Goal: Task Accomplishment & Management: Complete application form

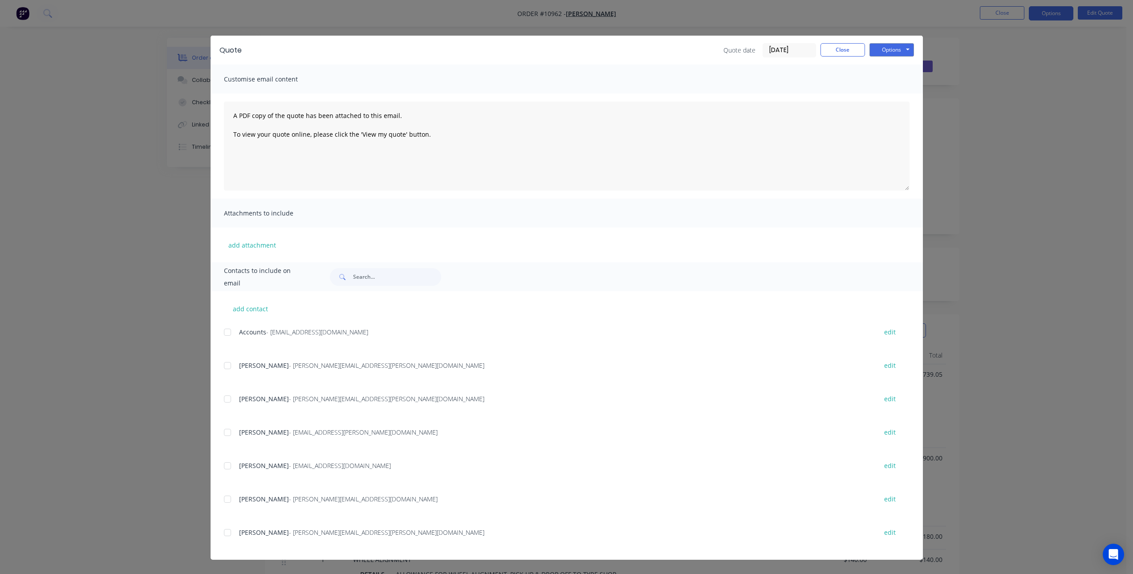
click at [124, 132] on div "Quote Quote date 08/10/25 Close Options Preview Print Email Customise email con…" at bounding box center [566, 287] width 1133 height 574
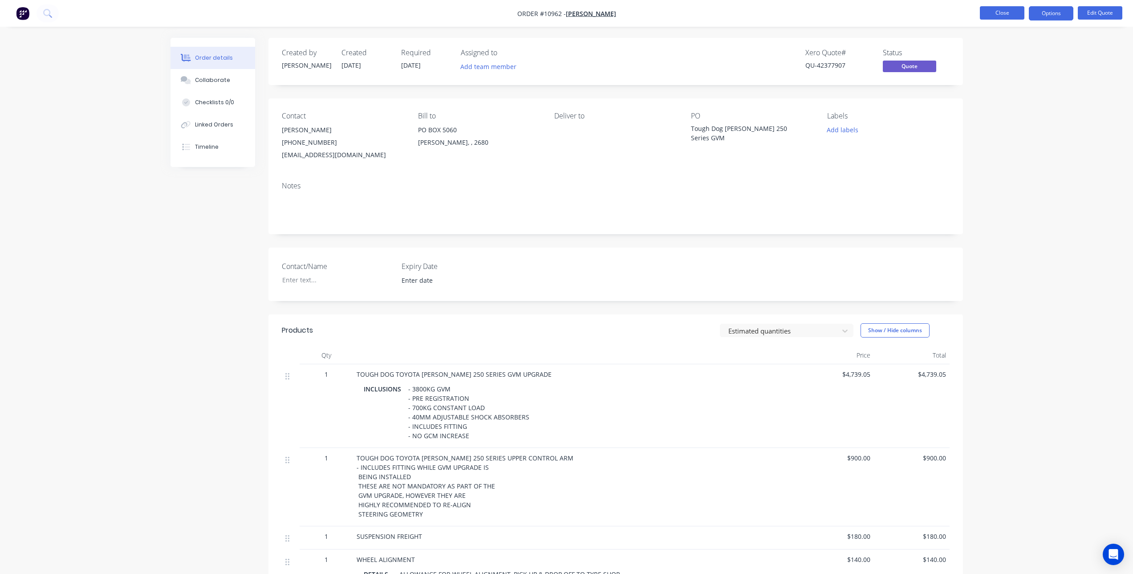
click at [1002, 16] on button "Close" at bounding box center [1002, 12] width 45 height 13
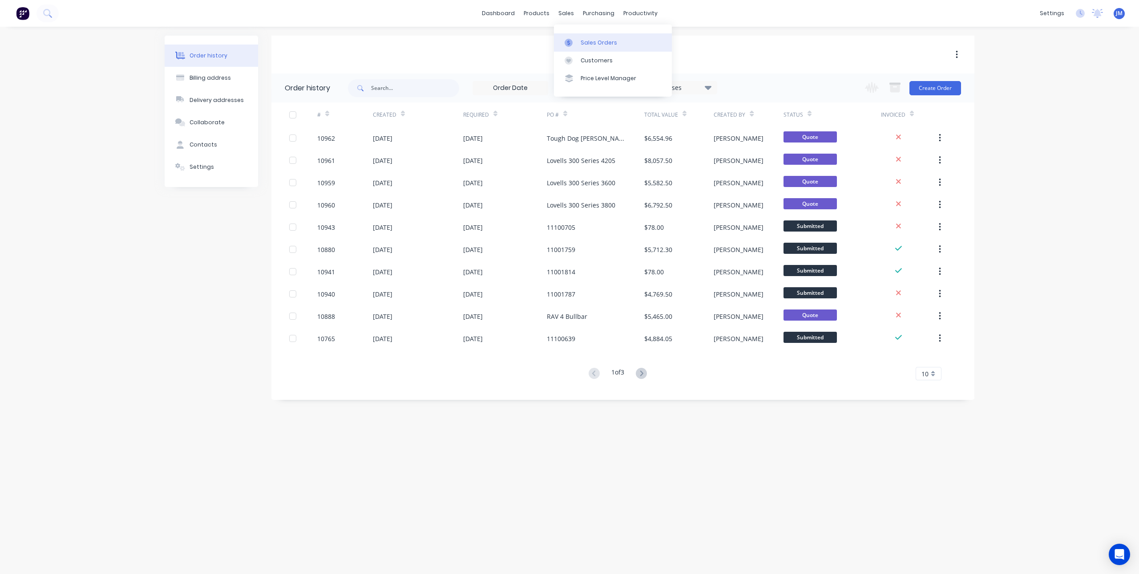
click at [575, 37] on link "Sales Orders" at bounding box center [613, 42] width 118 height 18
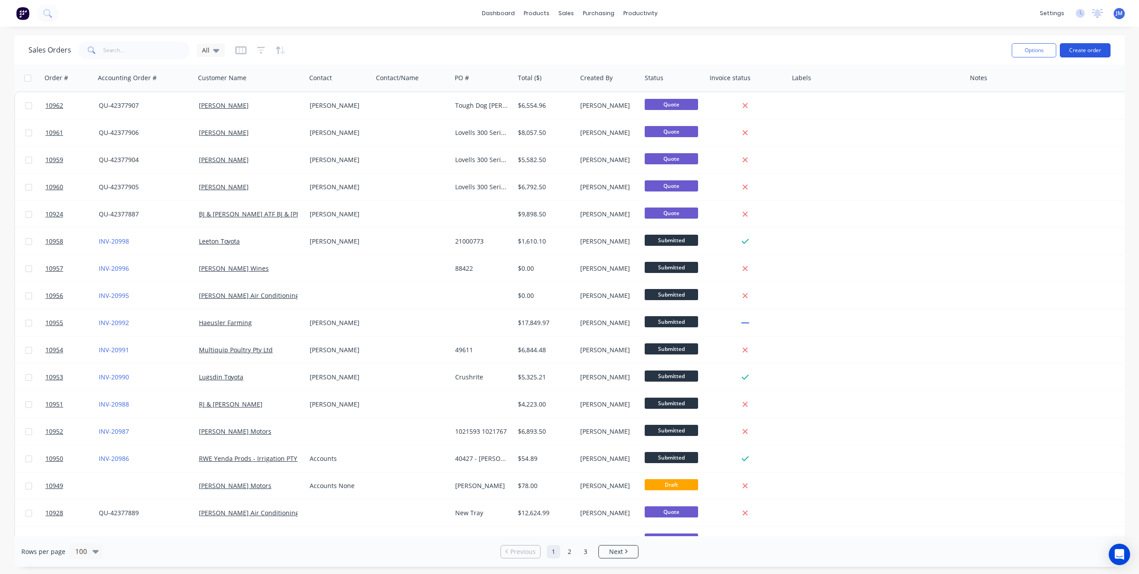
click at [1081, 46] on button "Create order" at bounding box center [1085, 50] width 51 height 14
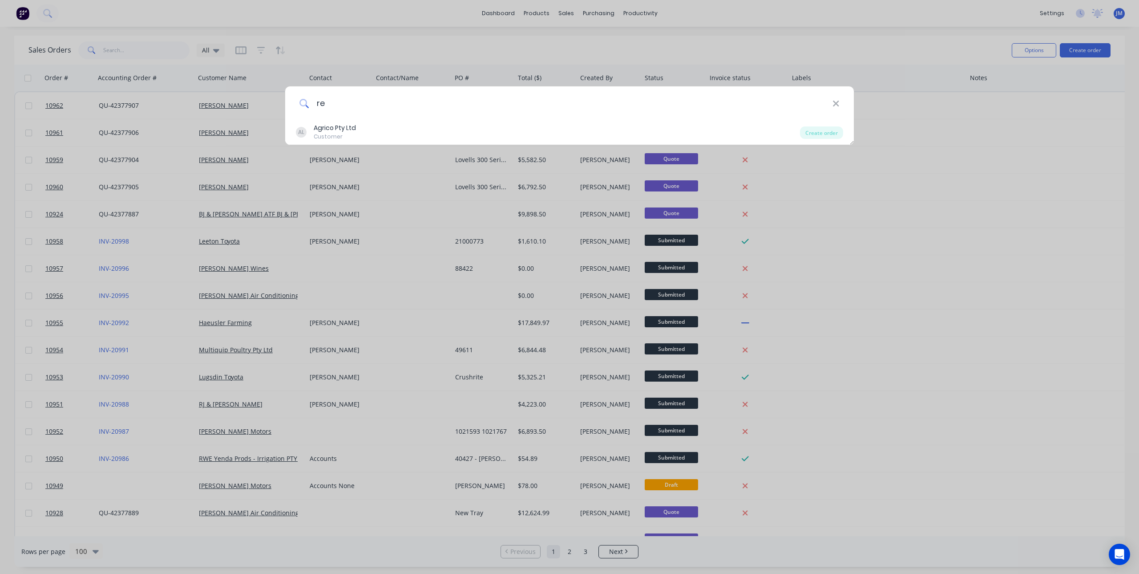
type input "r"
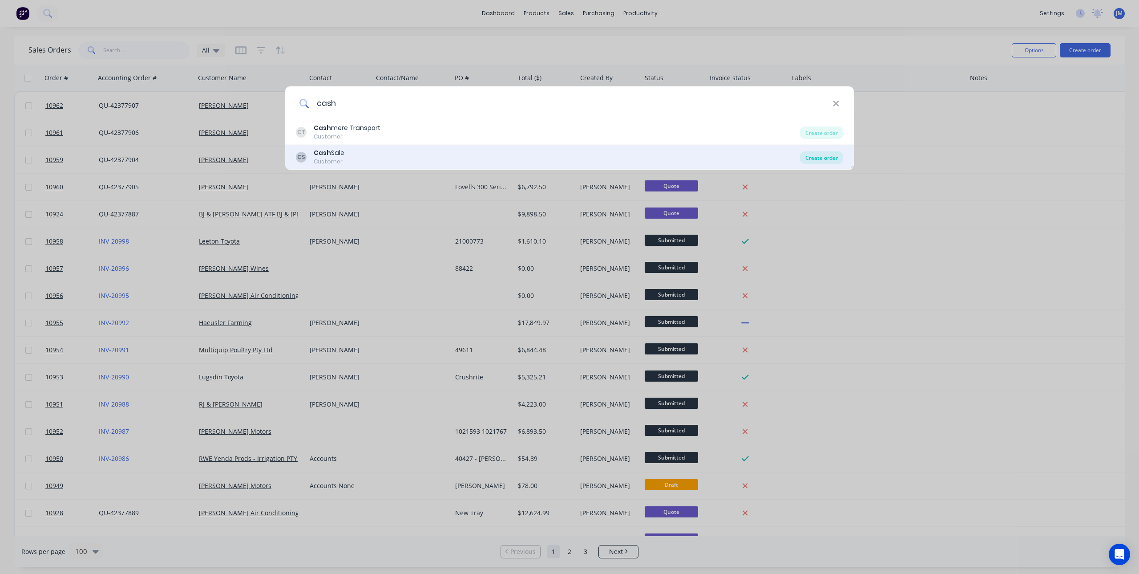
type input "cash"
click at [827, 153] on div "Create order" at bounding box center [821, 157] width 43 height 12
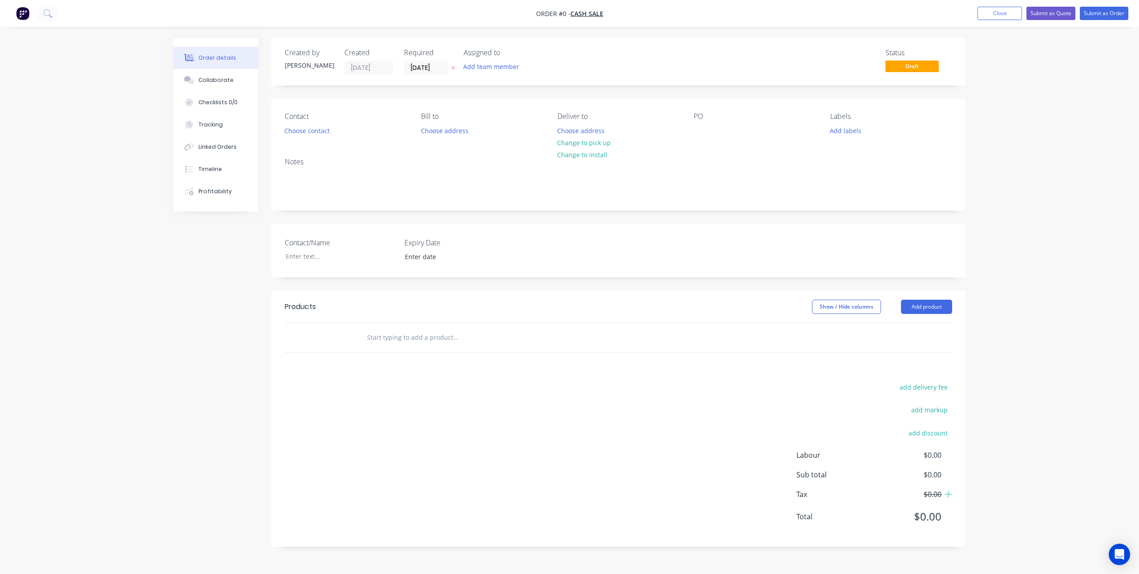
click at [400, 338] on input "text" at bounding box center [456, 337] width 178 height 18
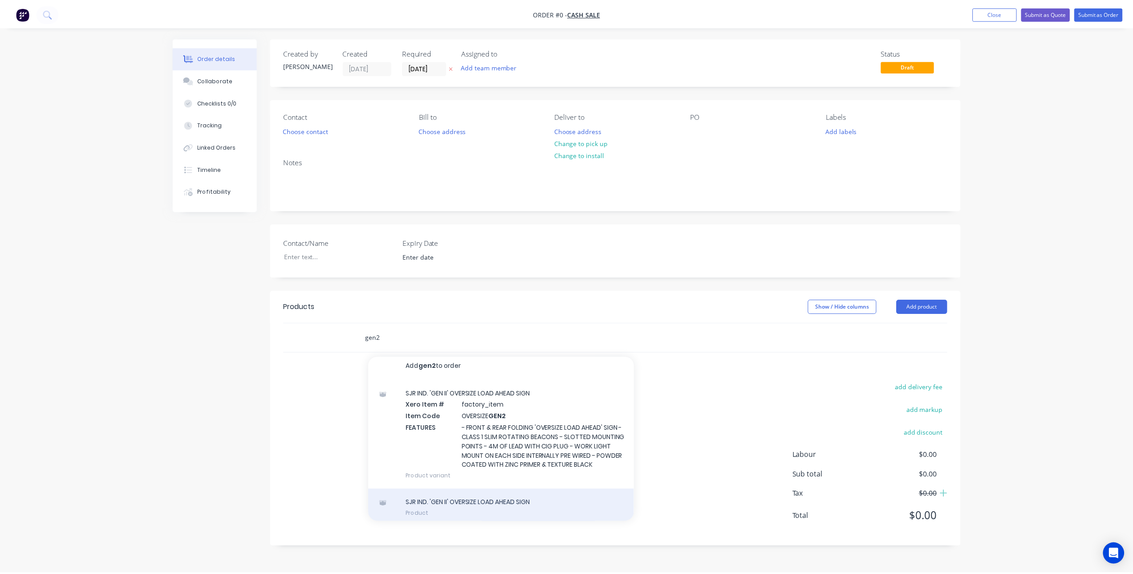
scroll to position [20, 0]
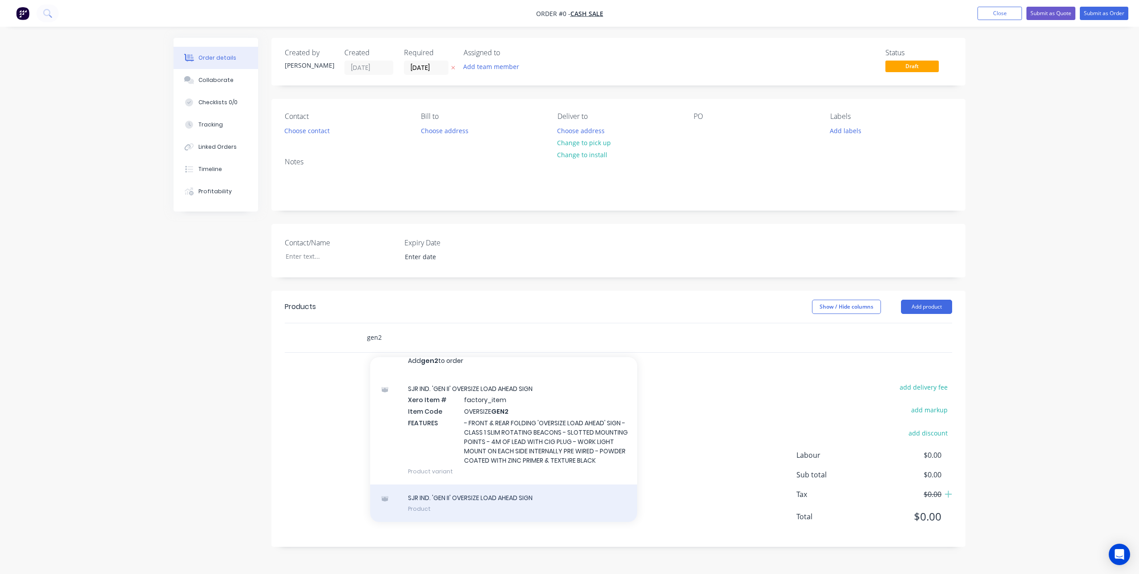
type input "gen2"
click at [535, 496] on div "SJR IND. 'GEN II' OVERSIZE LOAD AHEAD SIGN Product" at bounding box center [503, 502] width 267 height 37
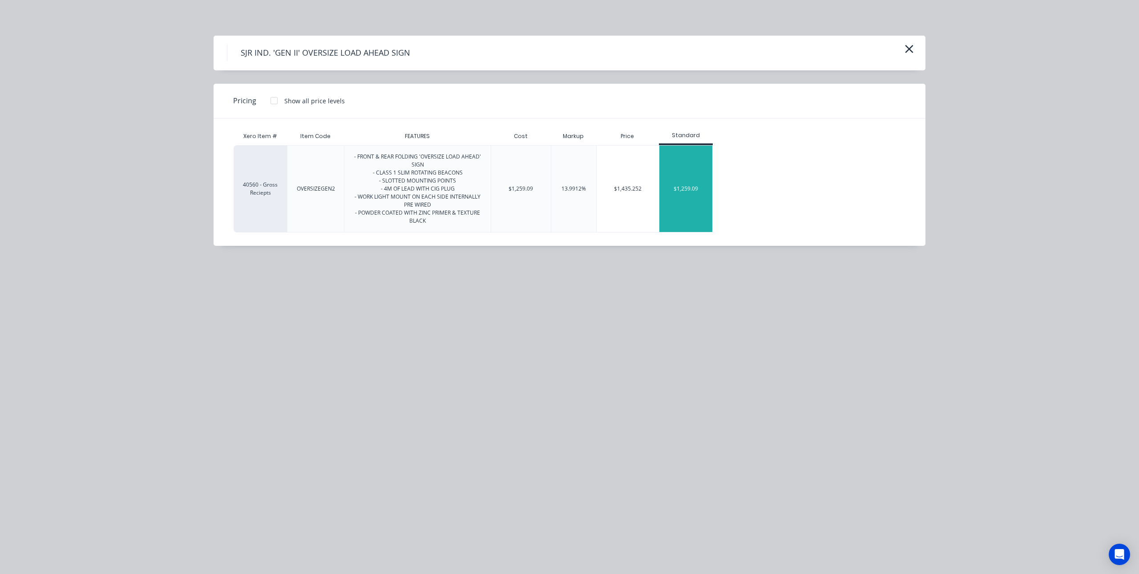
click at [699, 182] on div "$1,259.09" at bounding box center [686, 189] width 53 height 86
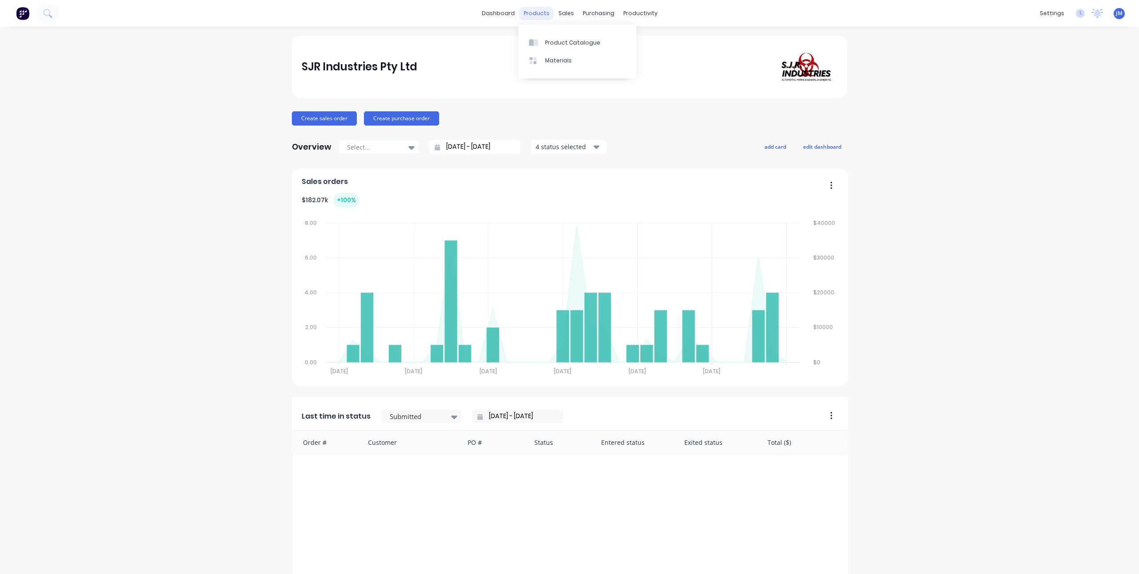
click at [541, 18] on div "products" at bounding box center [536, 13] width 35 height 13
click at [550, 45] on div "Product Catalogue" at bounding box center [572, 43] width 55 height 8
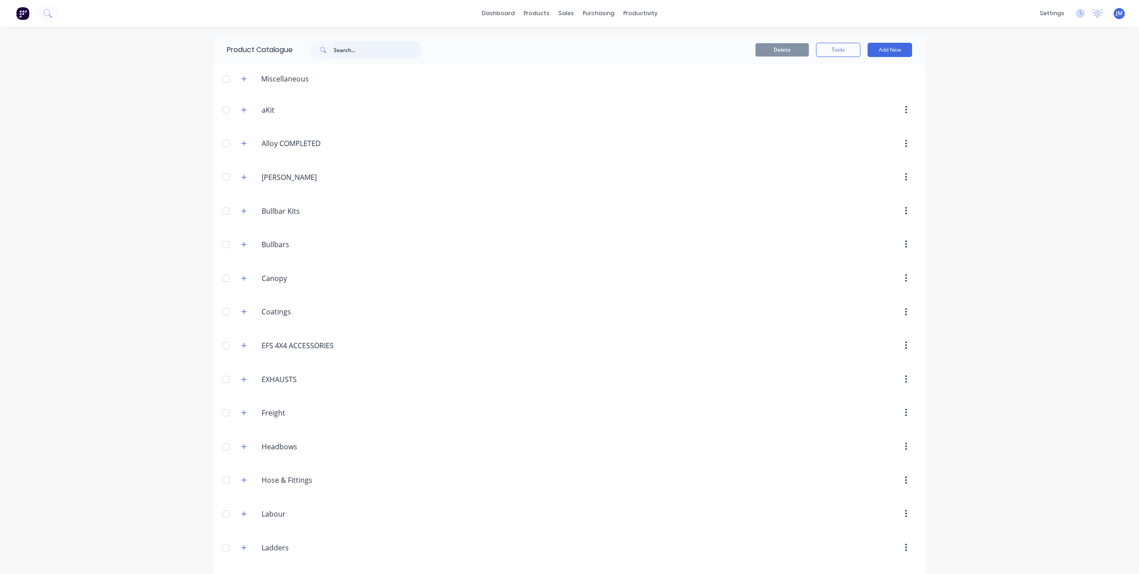
click at [381, 53] on input "text" at bounding box center [378, 50] width 88 height 18
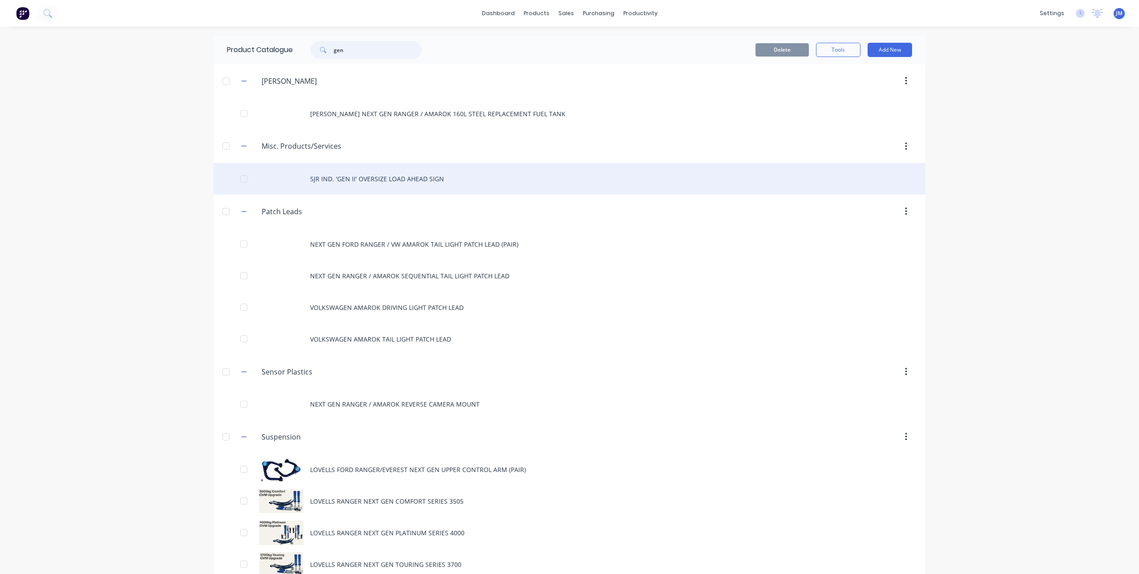
type input "gen"
click at [378, 175] on div "SJR IND. 'GEN II' OVERSIZE LOAD AHEAD SIGN" at bounding box center [570, 179] width 712 height 32
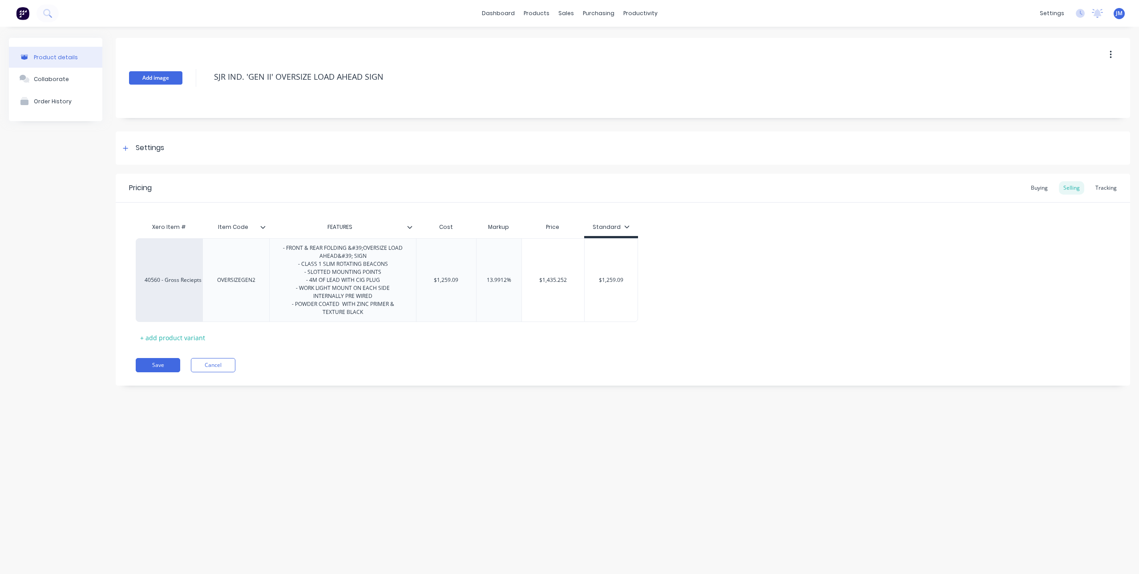
click at [159, 83] on button "Add image" at bounding box center [155, 77] width 53 height 13
click at [128, 147] on icon at bounding box center [125, 148] width 5 height 6
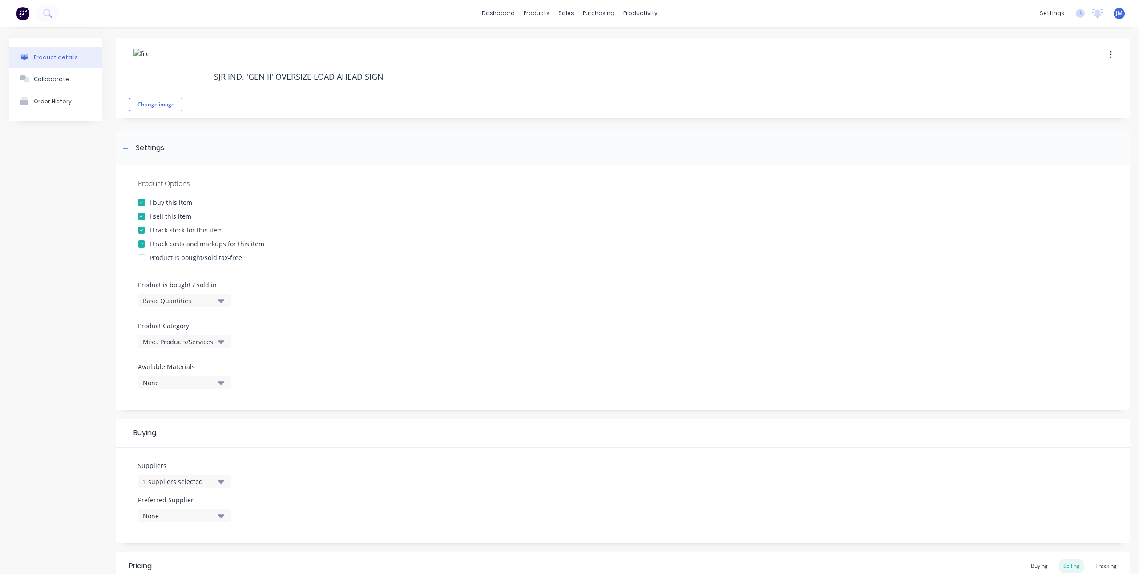
click at [144, 232] on div at bounding box center [142, 230] width 18 height 18
click at [142, 242] on div at bounding box center [142, 244] width 18 height 18
click at [142, 201] on div at bounding box center [142, 203] width 18 height 18
type textarea "x"
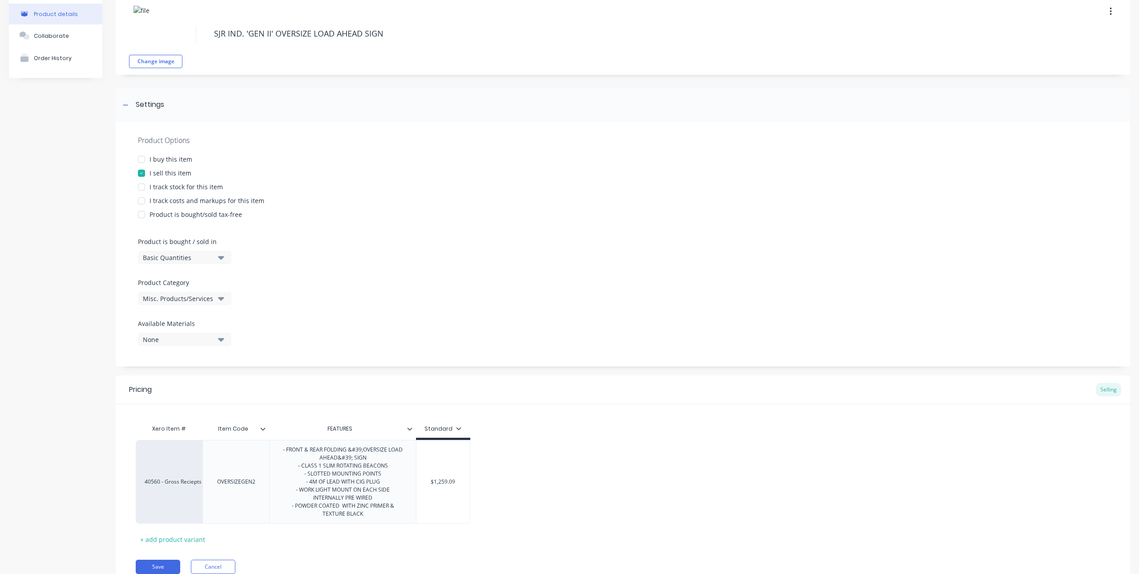
scroll to position [81, 0]
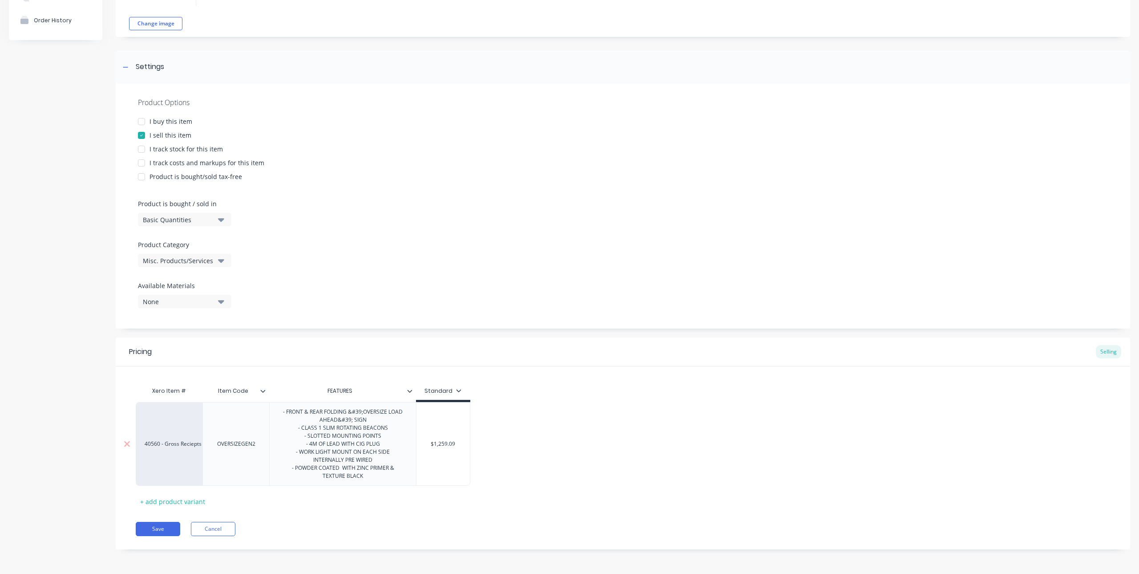
click at [186, 448] on div "40560 - Gross Reciepts" at bounding box center [169, 444] width 67 height 84
click at [186, 442] on div "40560 - Gross Reciepts" at bounding box center [169, 444] width 49 height 8
type input "tray a"
click at [176, 379] on button "44000 - Tray Accessory Income" at bounding box center [189, 377] width 88 height 13
type textarea "x"
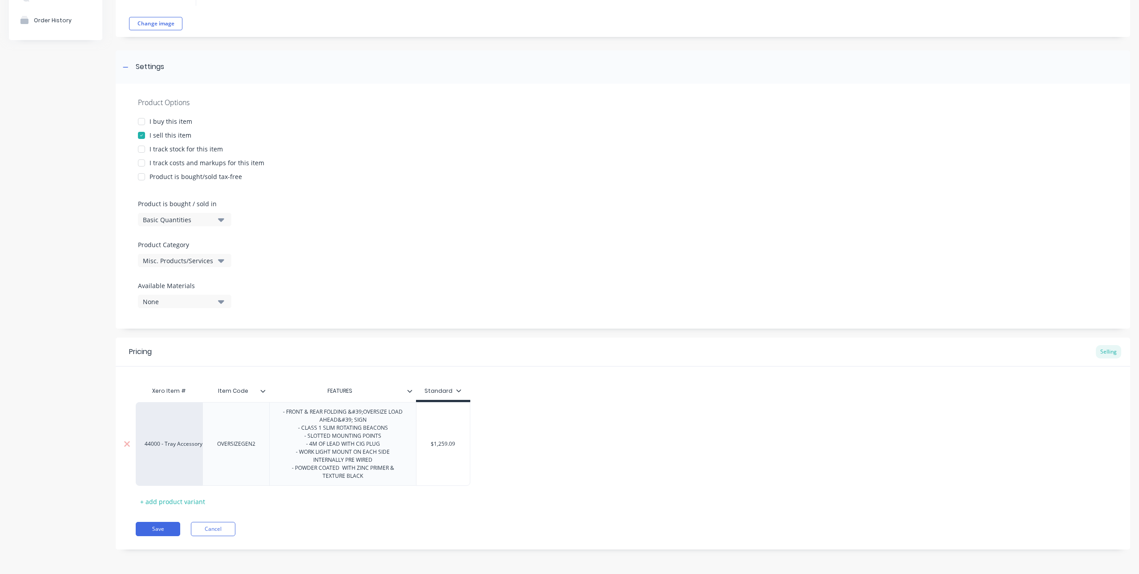
click at [608, 433] on div "44000 - Tray Accessory Income OVERSIZEGEN2 - FRONT & REAR FOLDING &#39;OVERSIZE…" at bounding box center [623, 444] width 975 height 84
type input "$1,259.09"
click at [431, 440] on input "$1,259.09" at bounding box center [443, 444] width 53 height 8
drag, startPoint x: 431, startPoint y: 440, endPoint x: 468, endPoint y: 437, distance: 36.6
click at [468, 437] on div "$1,259.09 $1,259.09" at bounding box center [443, 444] width 53 height 22
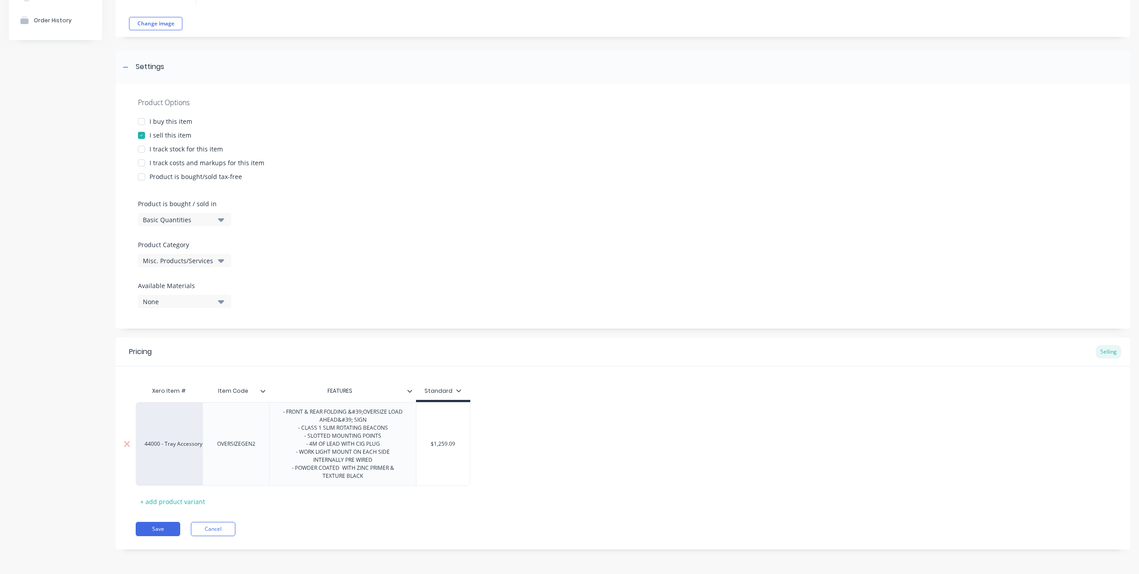
click at [441, 444] on input "$1,259.09" at bounding box center [443, 444] width 53 height 8
type textarea "x"
type input "$1,59.09"
type textarea "x"
type input "$1,159.09"
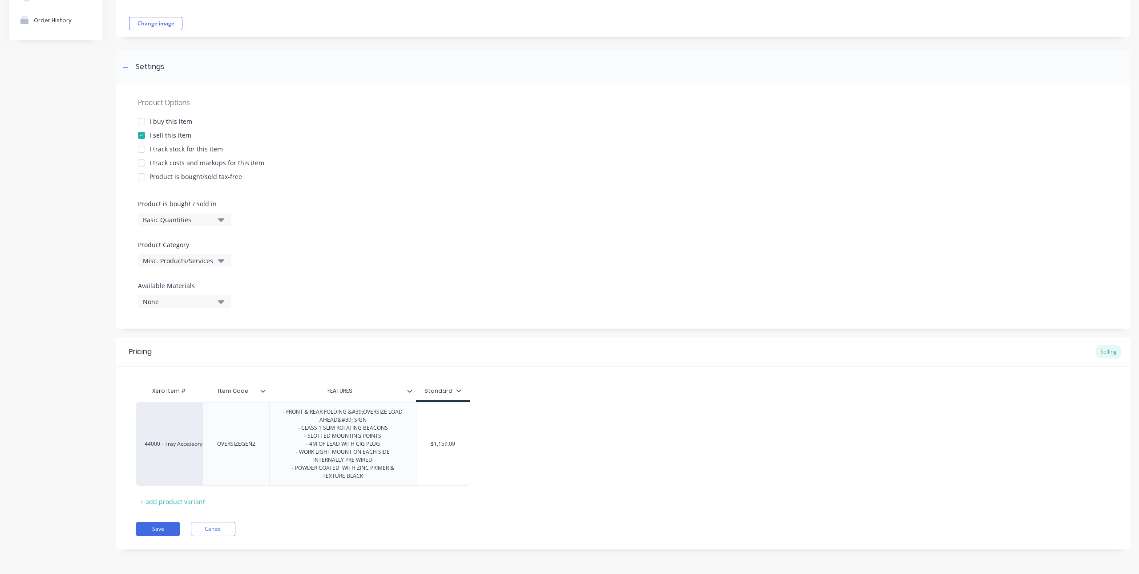
click at [496, 459] on div "44000 - Tray Accessory Income OVERSIZEGEN2 - FRONT & REAR FOLDING &#39;OVERSIZE…" at bounding box center [623, 444] width 975 height 84
click at [367, 412] on div "- FRONT & REAR FOLDING &#39;OVERSIZE LOAD AHEAD&#39; SIGN - CLASS 1 SLIM ROTATI…" at bounding box center [342, 444] width 139 height 76
click at [366, 414] on div "- FRONT & REAR FOLDING &#39;OVERSIZE LOAD AHEAD&#39; SIGN - CLASS 1 SLIM ROTATI…" at bounding box center [342, 444] width 139 height 76
click at [364, 415] on div "- FRONT & REAR FOLDING &#39;OVERSIZE LOAD AHEAD&#39; SIGN - CLASS 1 SLIM ROTATI…" at bounding box center [342, 444] width 139 height 76
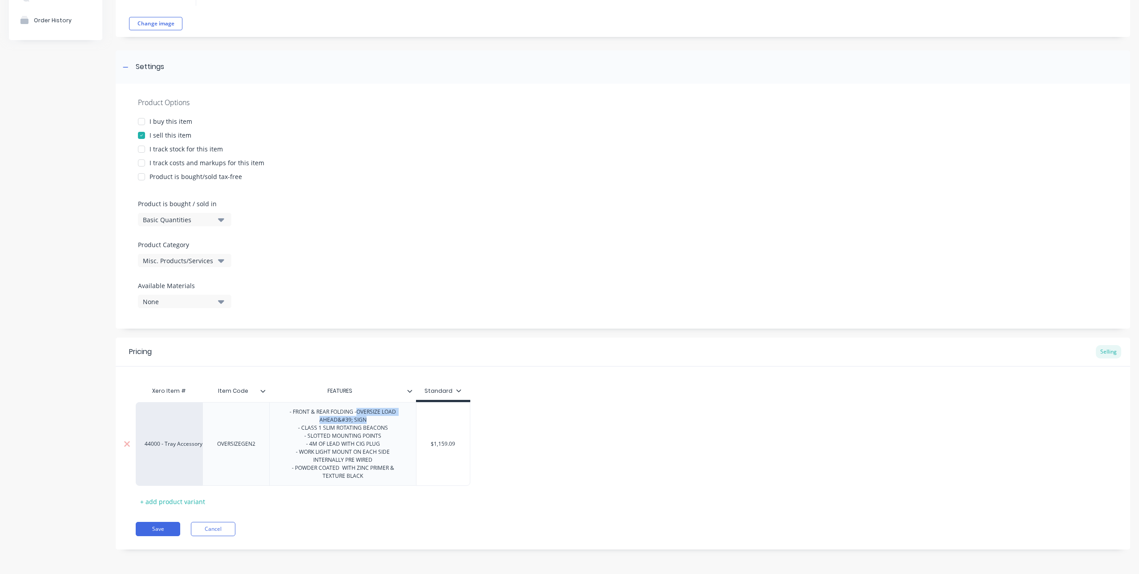
drag, startPoint x: 358, startPoint y: 413, endPoint x: 392, endPoint y: 421, distance: 34.4
click at [392, 421] on div "- FRONT & REAR FOLDING -OVERSIZE LOAD AHEAD&#39; SIGN - CLASS 1 SLIM ROTATING B…" at bounding box center [342, 444] width 139 height 76
click at [393, 459] on div "- FRONT & REAR FOLDING - EASILY MOUNTS TO ROUND OR SQAURE HEADBOARD - CLASS 1 S…" at bounding box center [342, 448] width 139 height 84
drag, startPoint x: 362, startPoint y: 427, endPoint x: 283, endPoint y: 421, distance: 79.5
click at [283, 421] on div "- FRONT & REAR FOLDING - EASILY MOUNTS TO ROUND OR SQAURE HEADBOARD - CLASS 1 S…" at bounding box center [342, 448] width 139 height 84
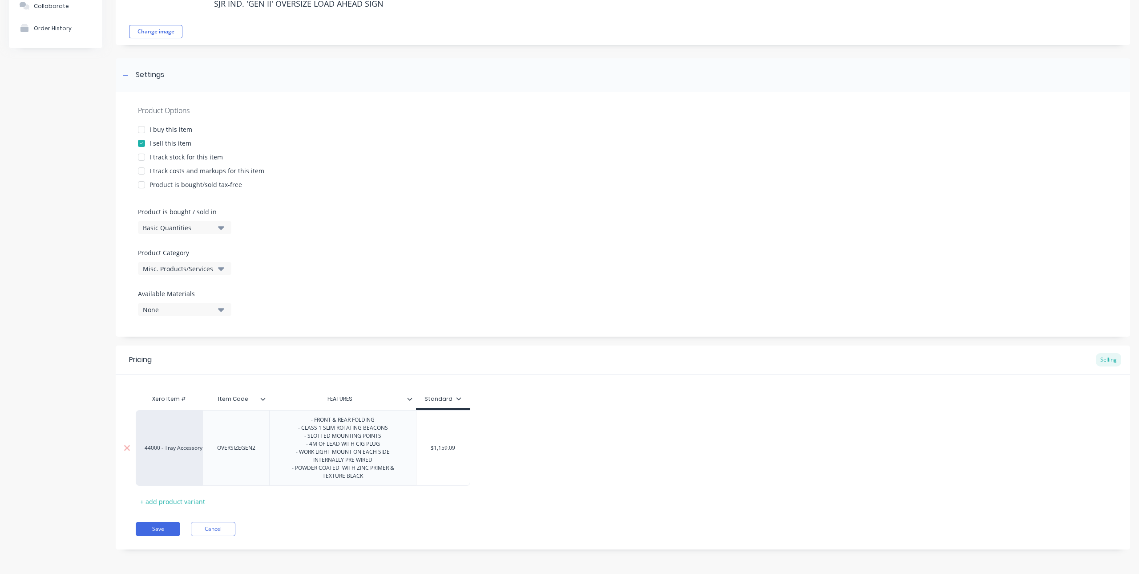
scroll to position [73, 0]
click at [390, 438] on div "- FRONT & REAR FOLDING - CLASS 1 SLIM ROTATING BEACONS - SLOTTED MOUNTING POINT…" at bounding box center [342, 448] width 139 height 68
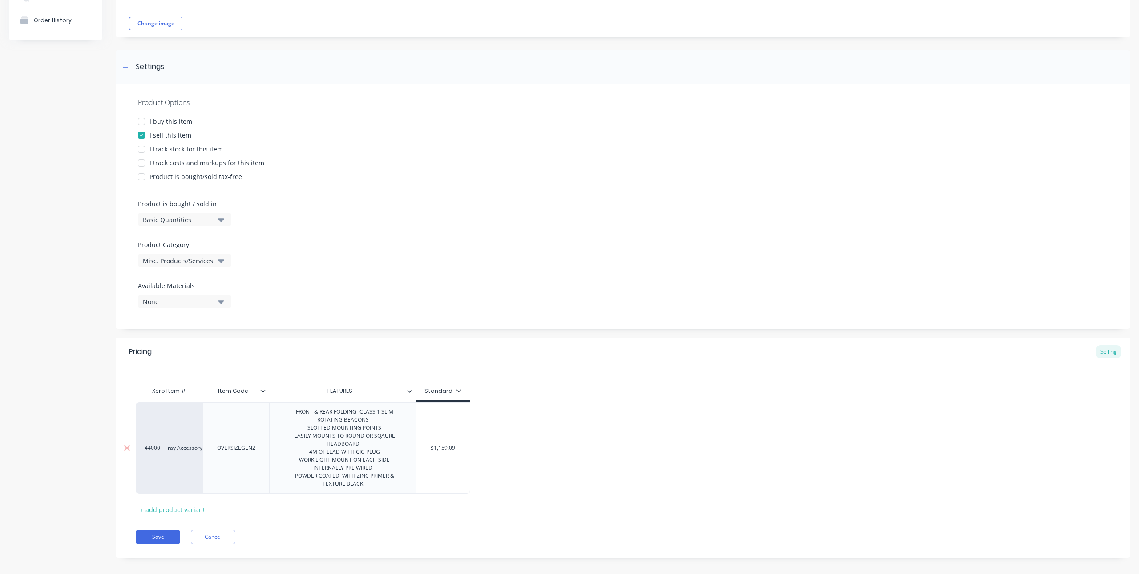
click at [324, 490] on div "- FRONT & REAR FOLDING - CLASS 1 SLIM ROTATING BEACONS - SLOTTED MOUNTING POINT…" at bounding box center [342, 448] width 147 height 92
click at [342, 478] on div "- FRONT & REAR FOLDING - CLASS 1 SLIM ROTATING BEACONS - SLOTTED MOUNTING POINT…" at bounding box center [342, 448] width 139 height 84
click at [382, 485] on div "- FRONT & REAR FOLDING - CLASS 1 SLIM ROTATING BEACONS - SLOTTED MOUNTING POINT…" at bounding box center [342, 448] width 139 height 84
click at [162, 538] on button "Save" at bounding box center [158, 537] width 45 height 14
type textarea "x"
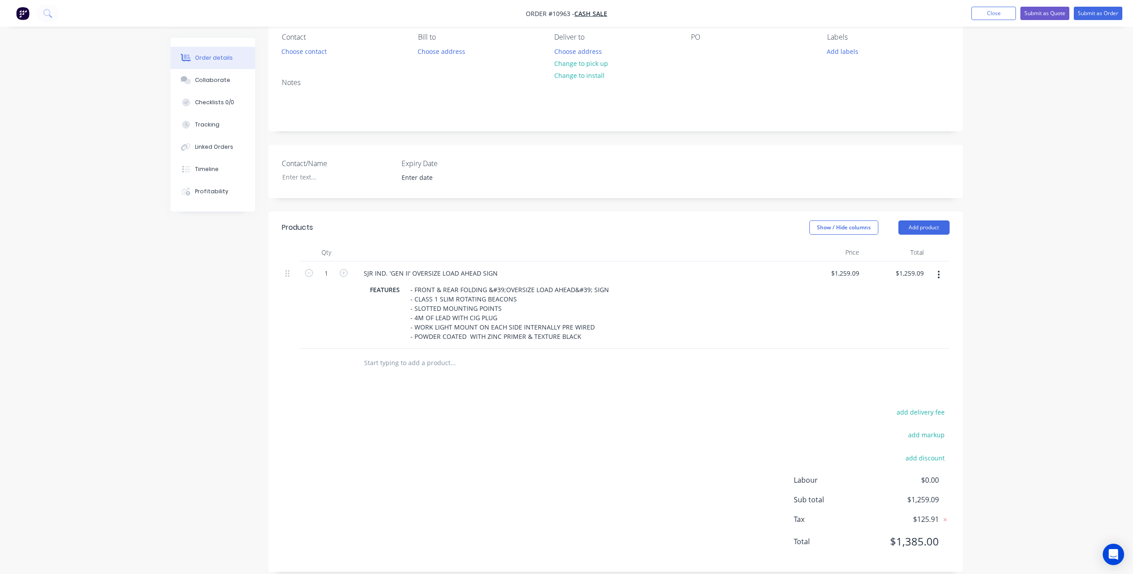
scroll to position [90, 0]
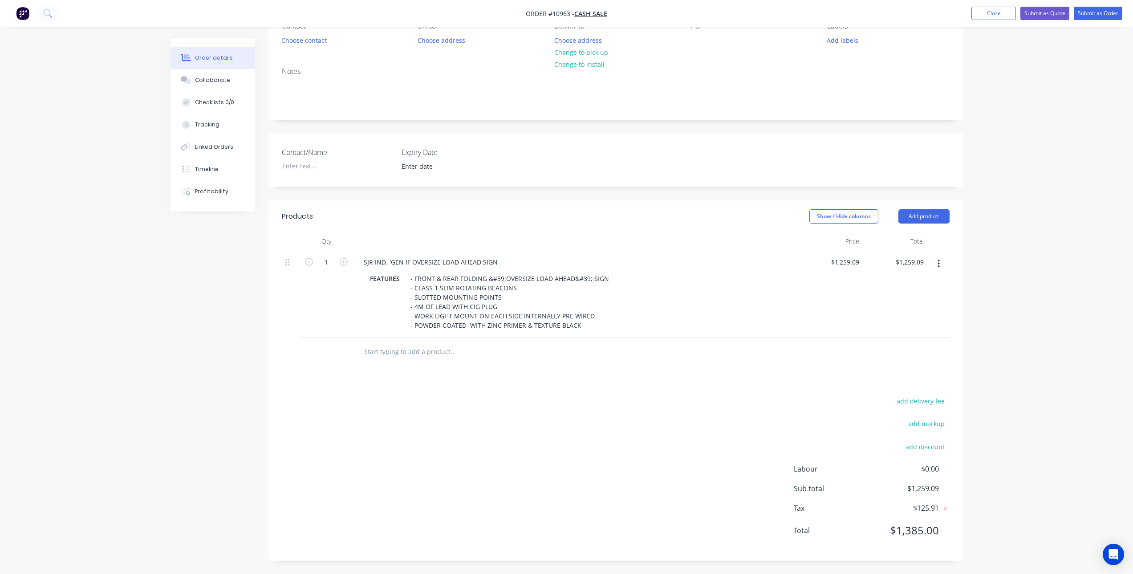
click at [941, 264] on button "button" at bounding box center [938, 263] width 21 height 16
click at [920, 341] on div "Delete" at bounding box center [907, 340] width 69 height 13
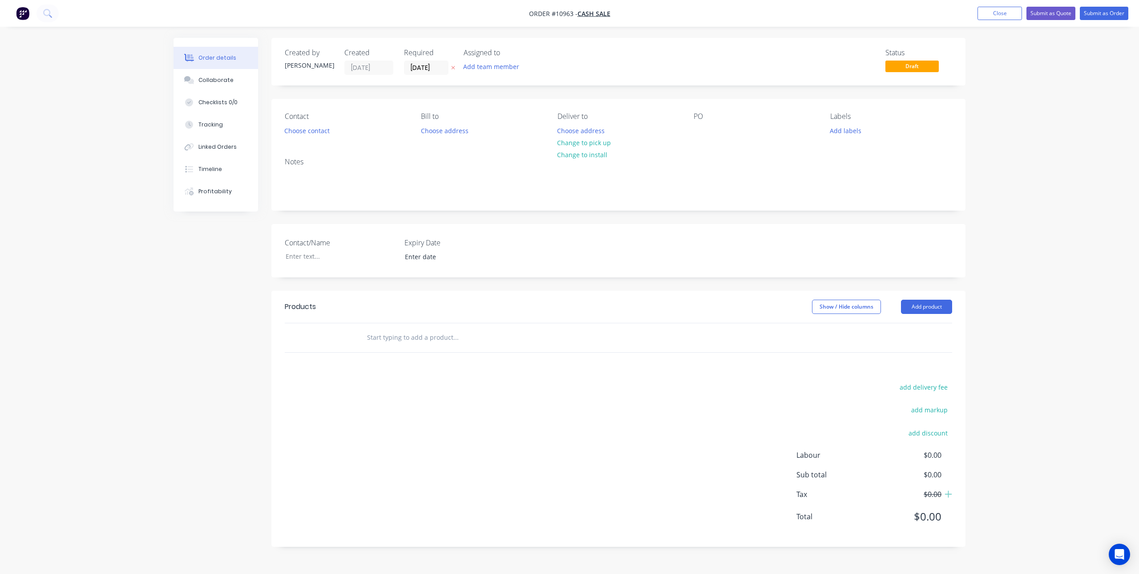
click at [461, 343] on input "text" at bounding box center [456, 337] width 178 height 18
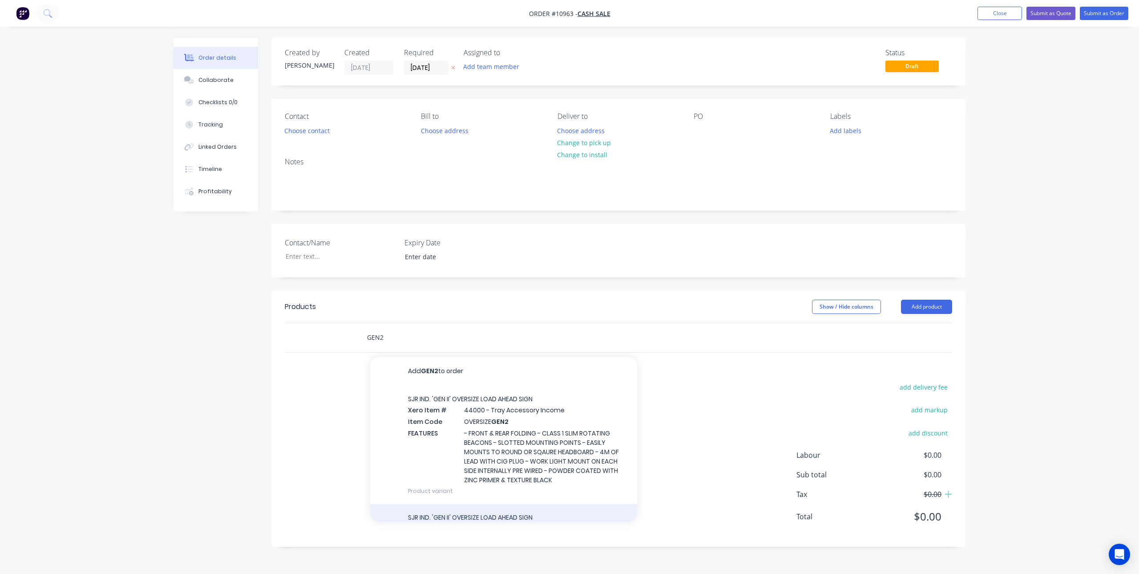
type input "GEN2"
click at [479, 517] on div "SJR IND. 'GEN II' OVERSIZE LOAD AHEAD SIGN Product" at bounding box center [503, 524] width 267 height 40
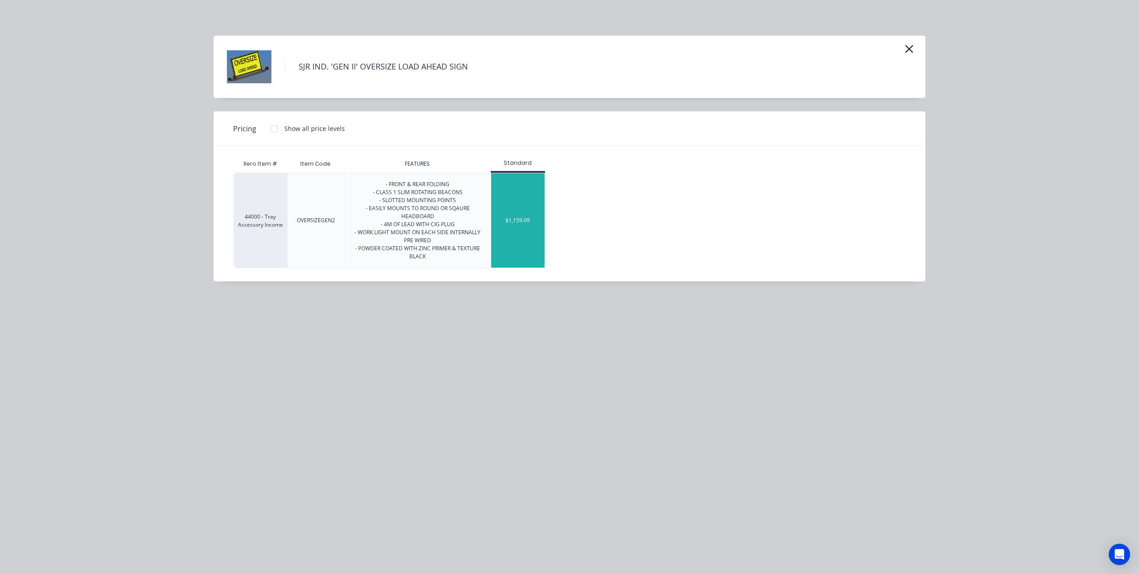
click at [527, 205] on div "$1,159.09" at bounding box center [517, 220] width 53 height 94
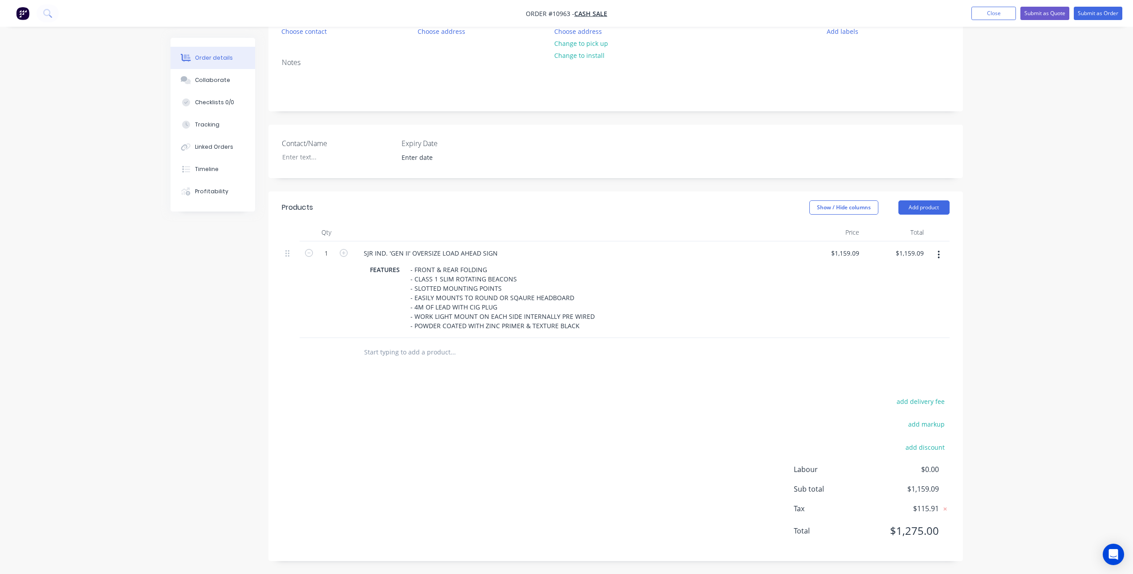
scroll to position [100, 0]
click at [421, 354] on input "text" at bounding box center [453, 352] width 178 height 18
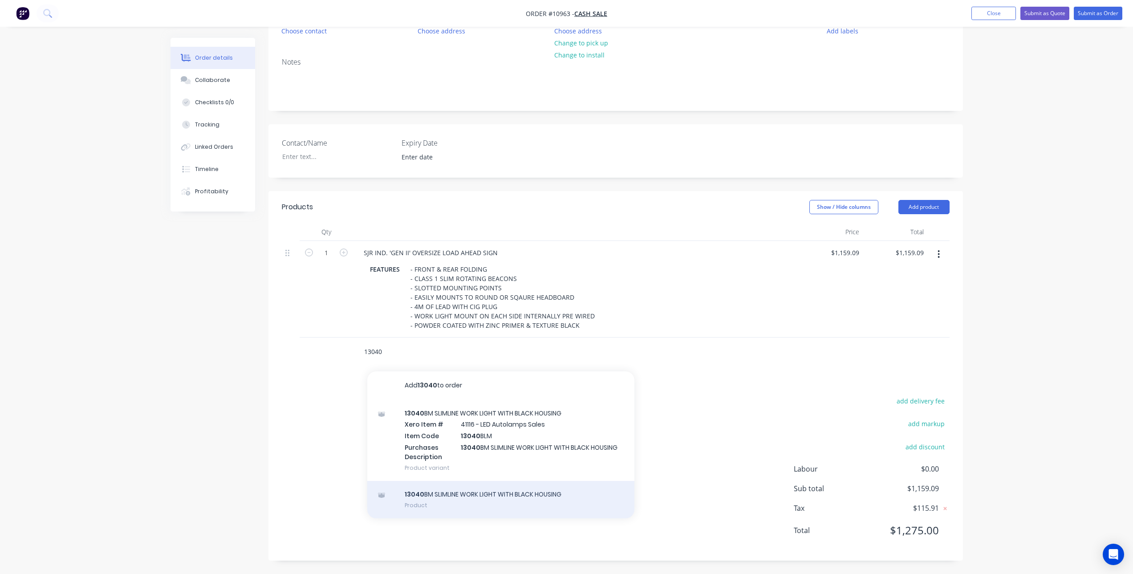
type input "13040"
click at [476, 495] on div "13040 BM SLIMLINE WORK LIGHT WITH BLACK HOUSING Product" at bounding box center [500, 499] width 267 height 37
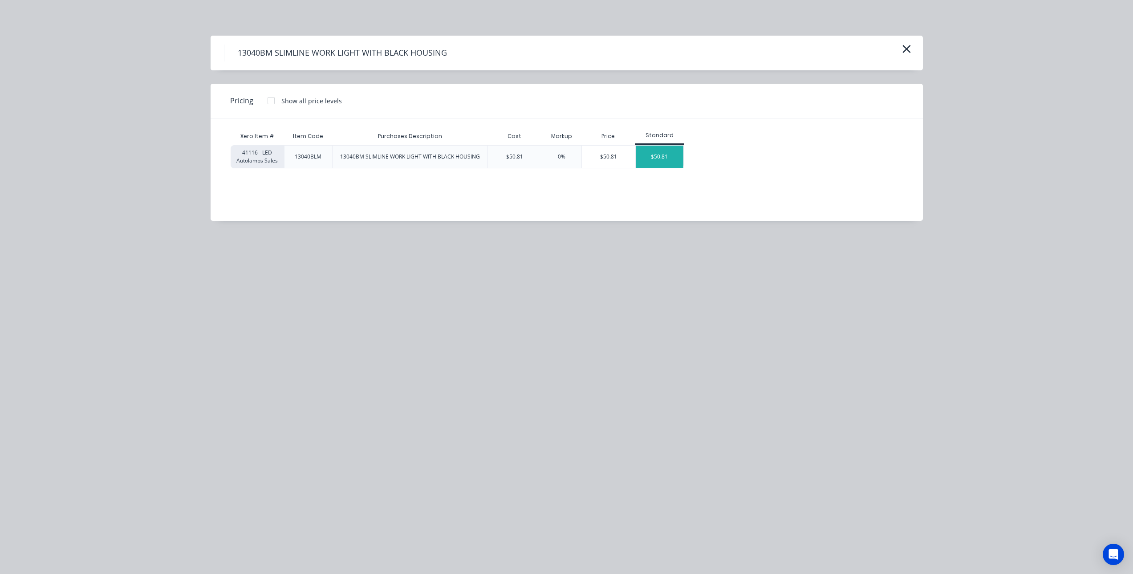
click at [676, 159] on div "$50.81" at bounding box center [660, 157] width 48 height 22
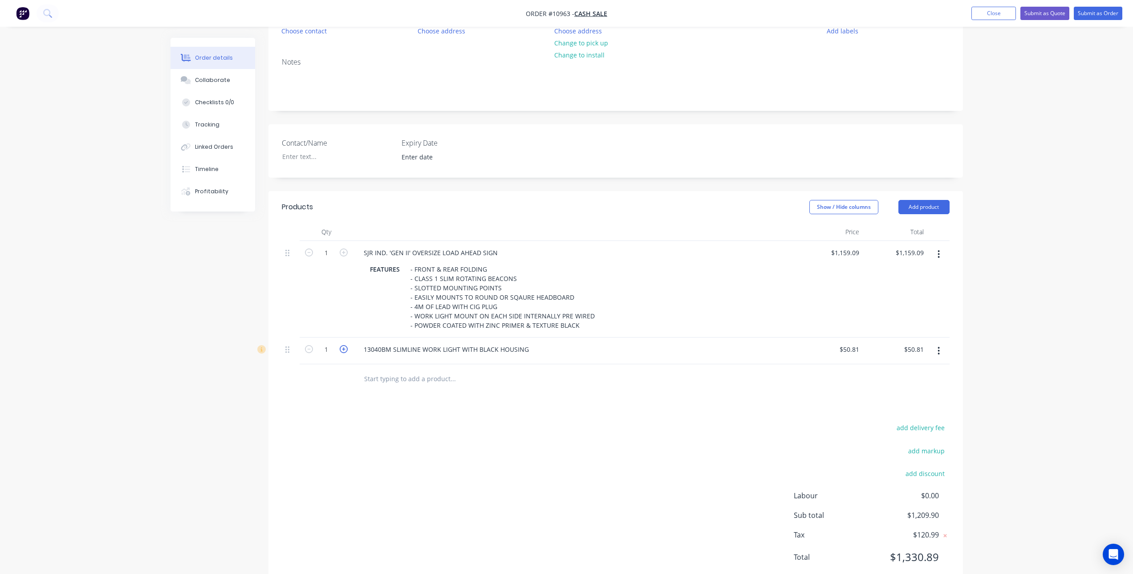
click at [341, 350] on icon "button" at bounding box center [344, 349] width 8 height 8
type input "2"
type input "$101.62"
click at [556, 443] on div "add delivery fee add markup add discount Labour $0.00 Sub total $1,260.71 Tax $…" at bounding box center [616, 497] width 668 height 152
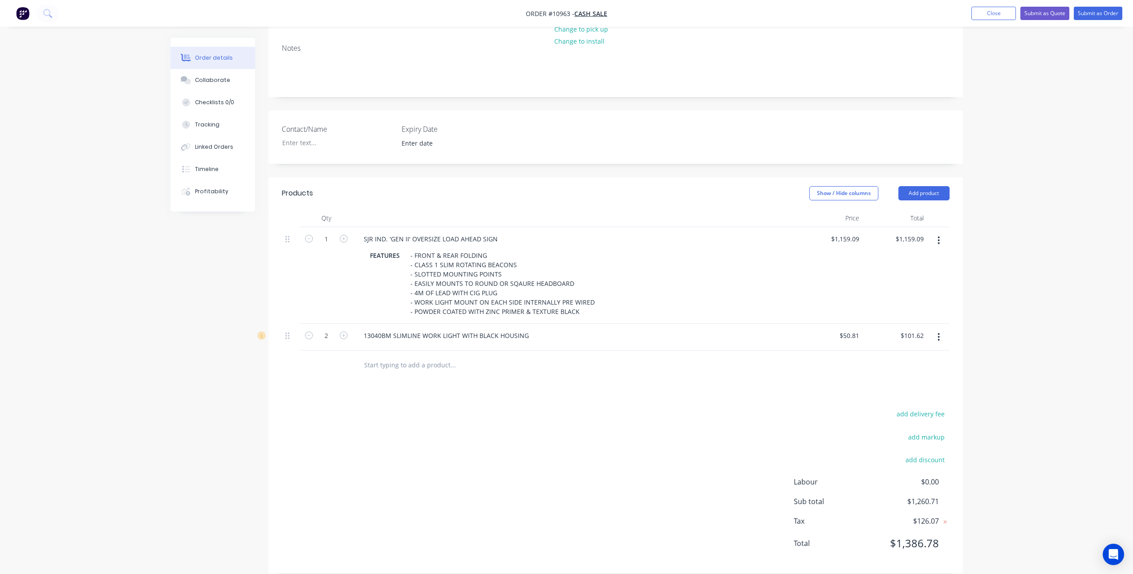
scroll to position [126, 0]
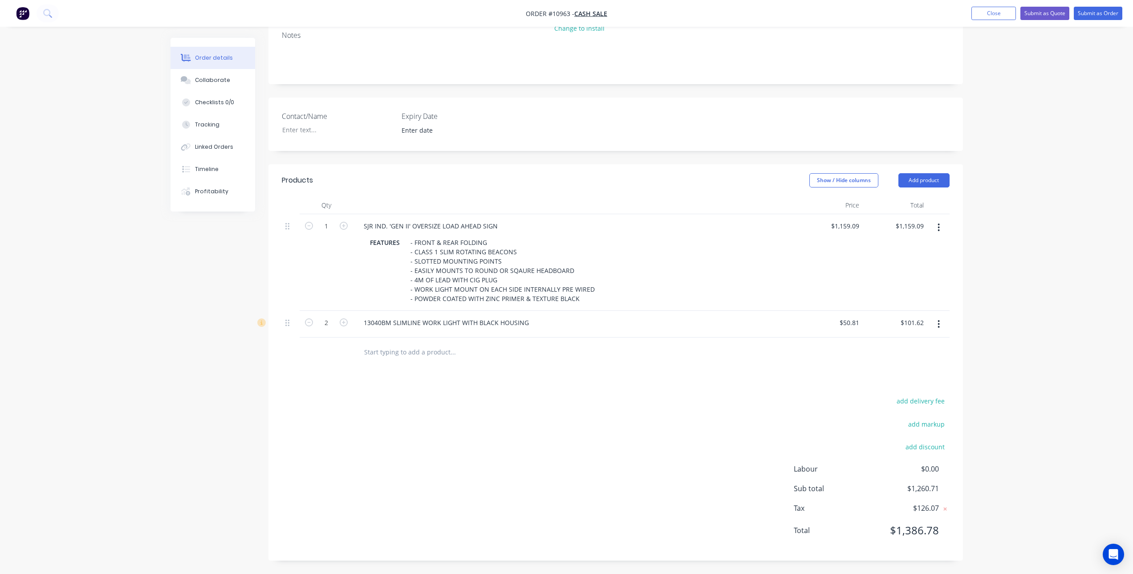
click at [443, 354] on input "text" at bounding box center [453, 352] width 178 height 18
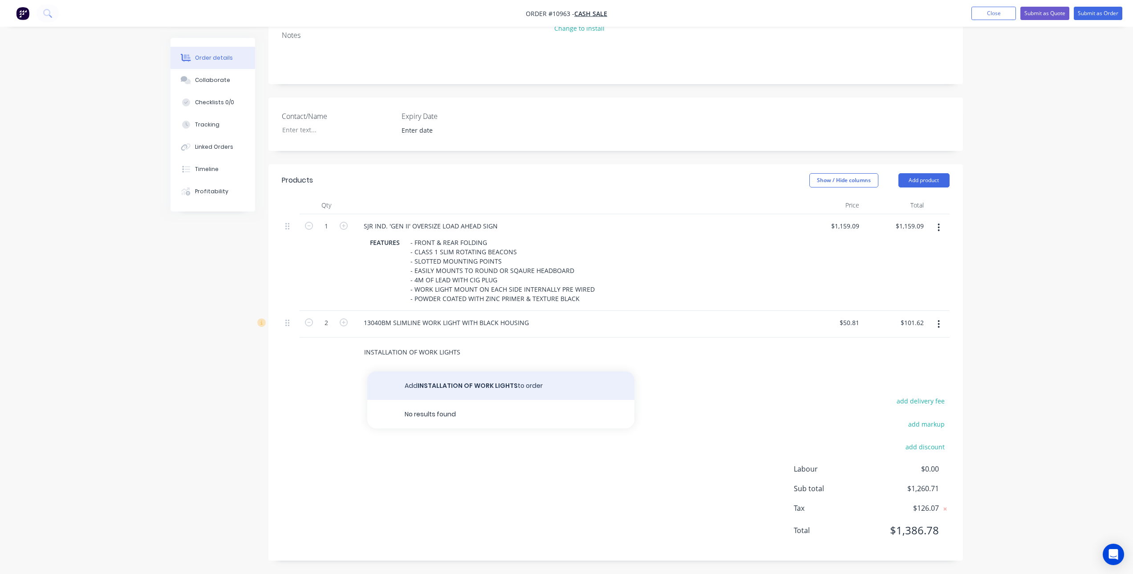
type input "INSTALLATION OF WORK LIGHTS"
click at [509, 381] on button "Add INSTALLATION OF WORK LIGHTS to order" at bounding box center [500, 385] width 267 height 28
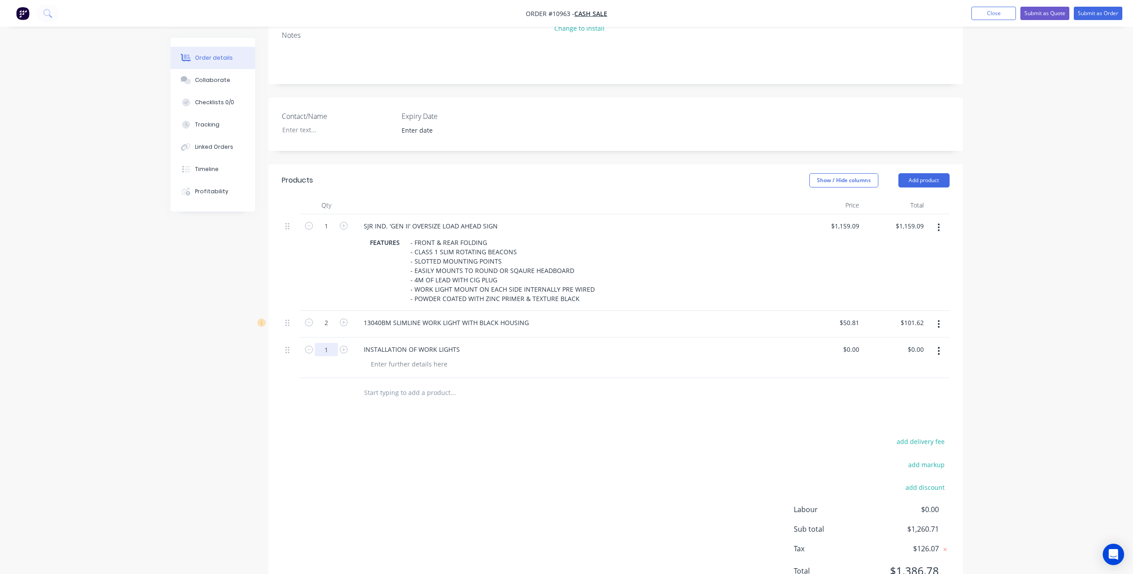
click at [328, 351] on input "1" at bounding box center [326, 349] width 23 height 13
type input "0.5"
click at [846, 352] on div "0 0" at bounding box center [830, 357] width 65 height 41
type input "$127.2727"
type input "$63.64"
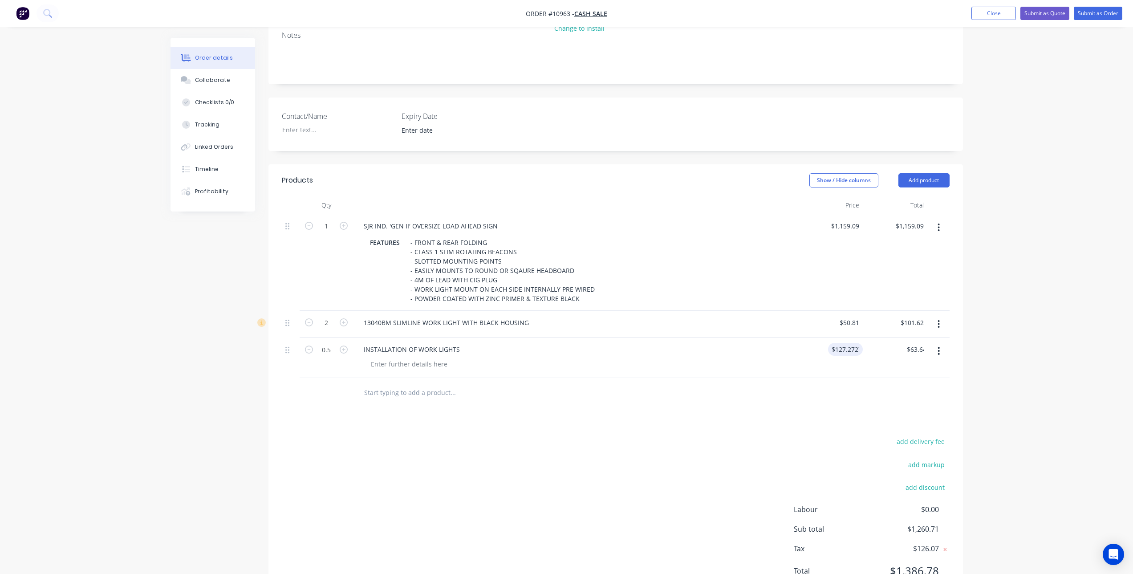
click at [731, 416] on div "Products Show / Hide columns Add product Qty Price Total 1 SJR IND. 'GEN II' OV…" at bounding box center [615, 382] width 694 height 437
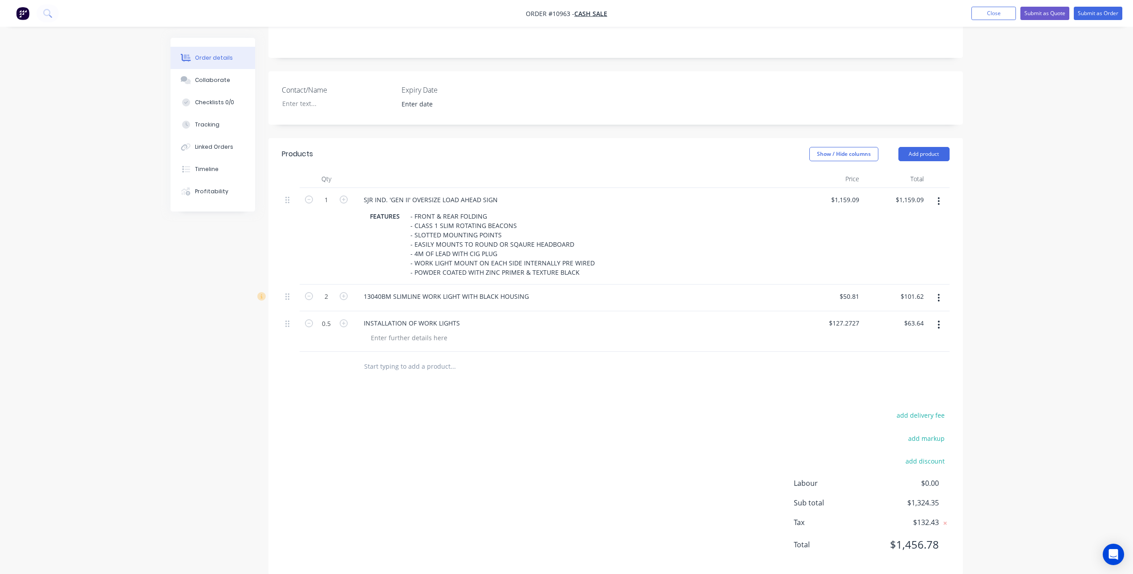
scroll to position [167, 0]
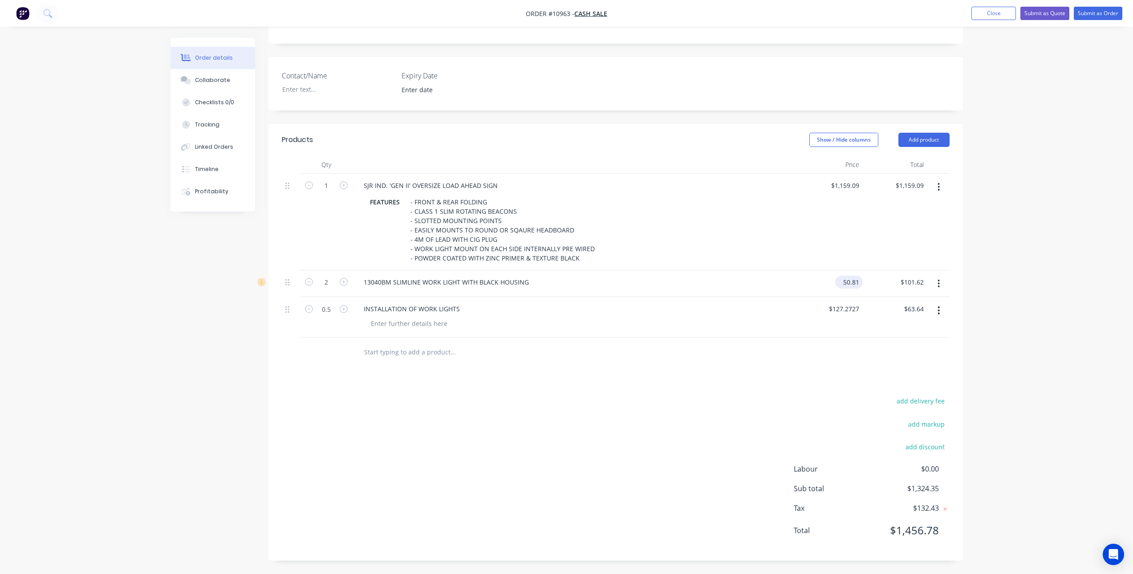
click at [843, 279] on input "50.81" at bounding box center [851, 281] width 24 height 13
type input "$55.00"
type input "$110.00"
click at [772, 408] on div "add delivery fee add markup add discount Labour $0.00 Sub total $1,324.35 Tax $…" at bounding box center [616, 471] width 668 height 152
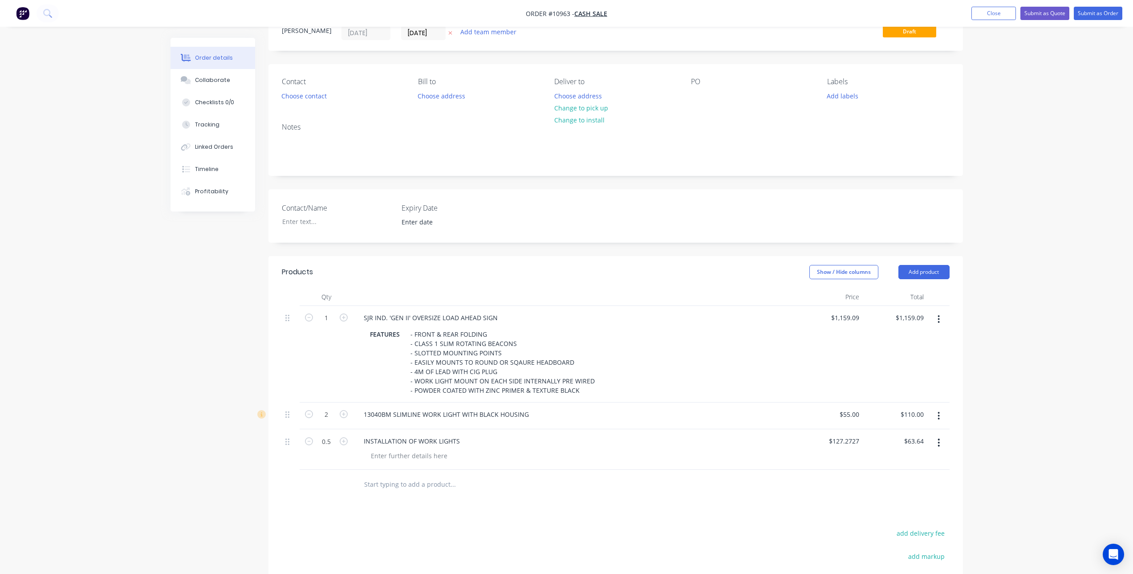
scroll to position [33, 0]
click at [303, 101] on button "Choose contact" at bounding box center [303, 97] width 55 height 12
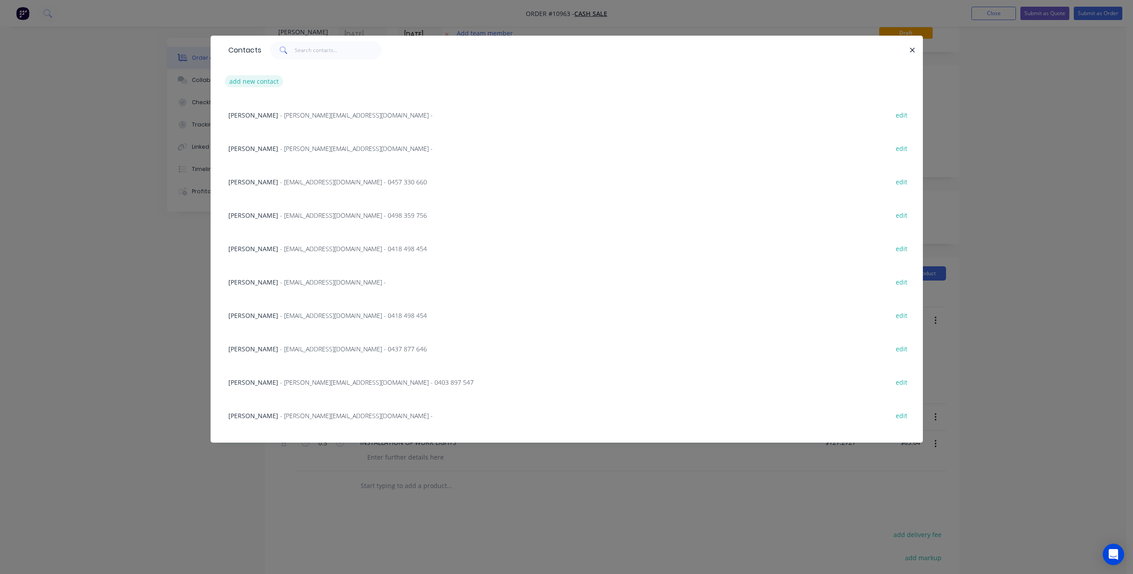
click at [269, 82] on button "add new contact" at bounding box center [254, 81] width 59 height 12
select select "AU"
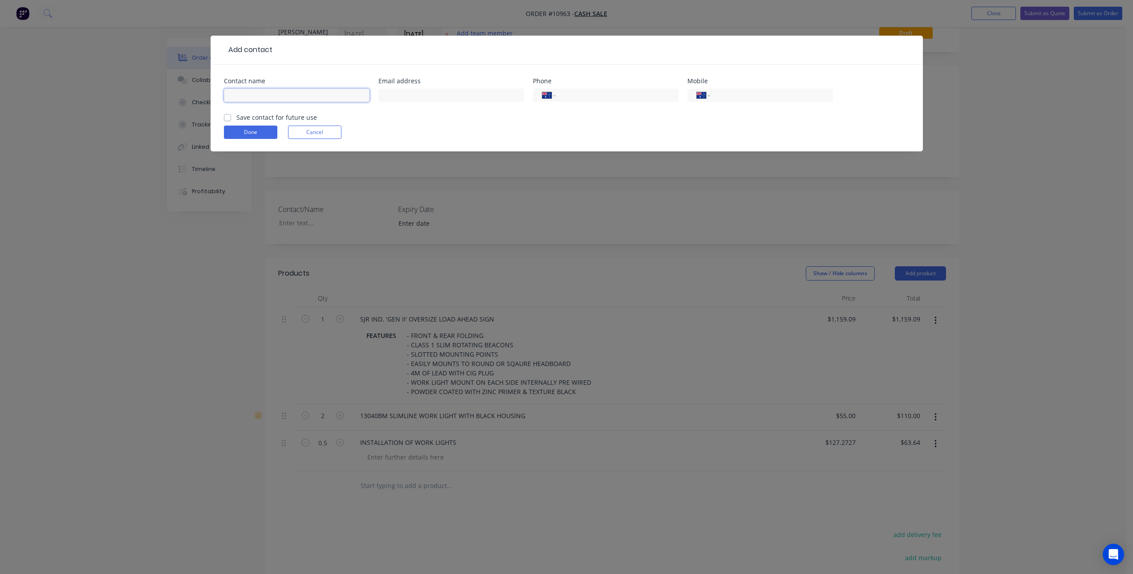
click at [282, 92] on input "text" at bounding box center [297, 95] width 146 height 13
type input "d"
type input "Doug Rennie"
click at [236, 119] on label "Save contact for future use" at bounding box center [276, 117] width 81 height 9
click at [226, 119] on input "Save contact for future use" at bounding box center [227, 117] width 7 height 8
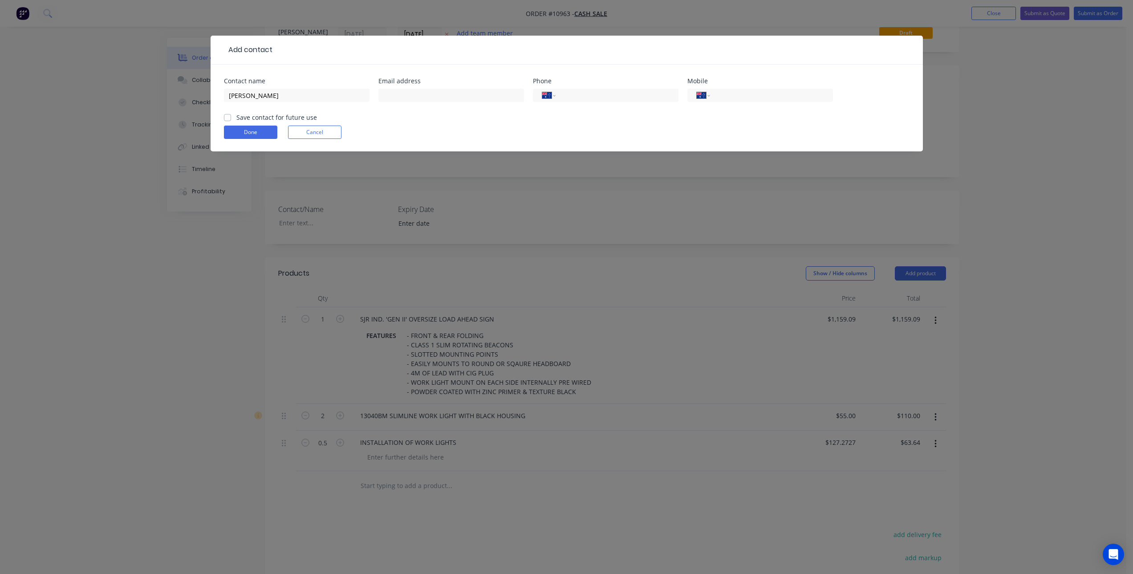
checkbox input "true"
click at [629, 96] on input "tel" at bounding box center [615, 95] width 107 height 10
type input "0447 674 117"
click at [249, 130] on button "Done" at bounding box center [250, 132] width 53 height 13
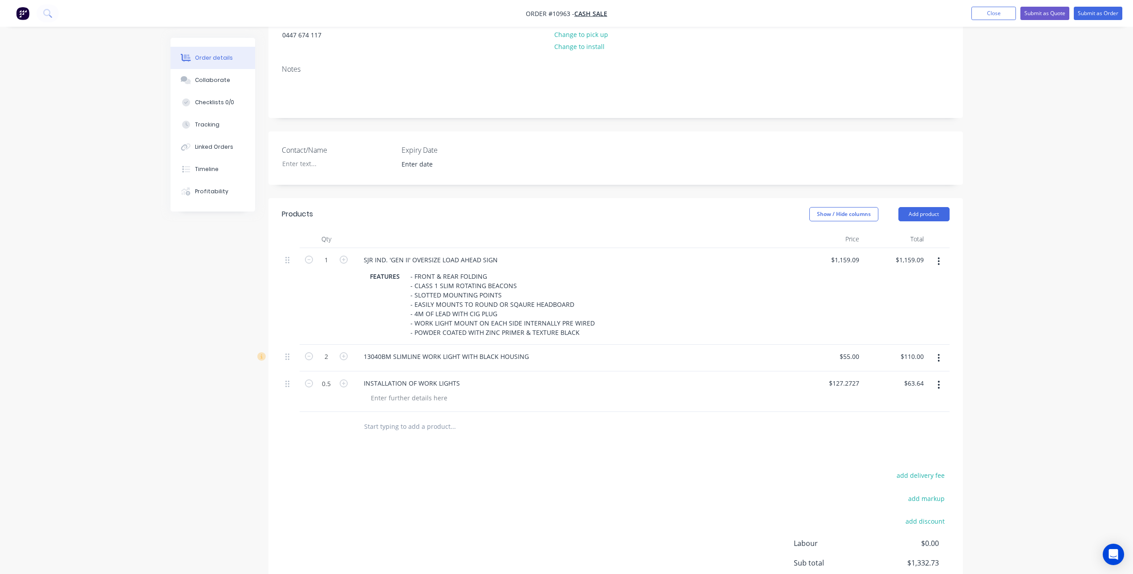
scroll to position [182, 0]
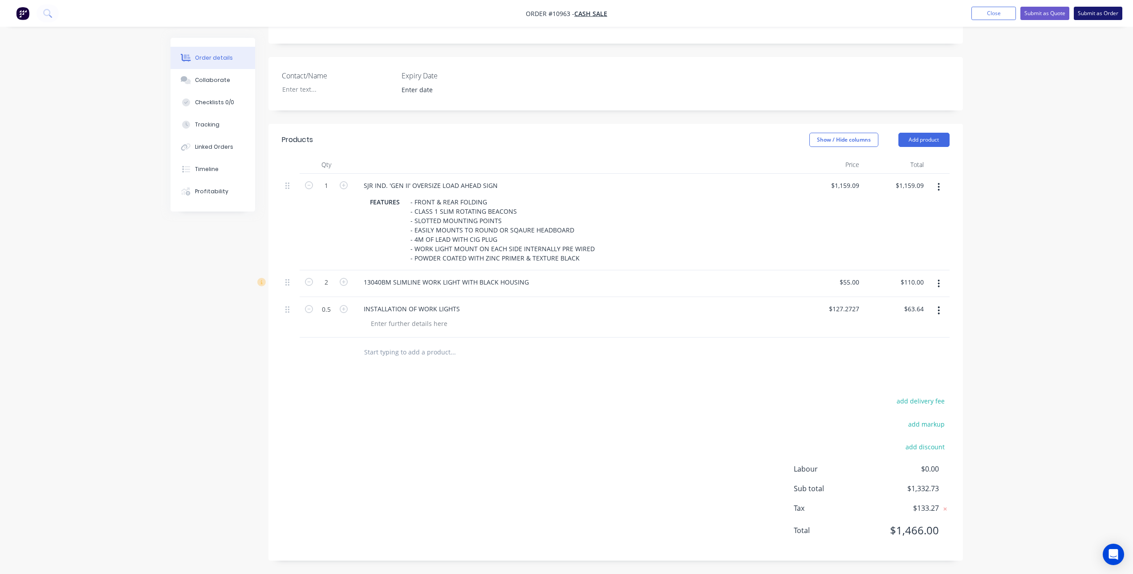
click at [1091, 13] on button "Submit as Order" at bounding box center [1097, 13] width 49 height 13
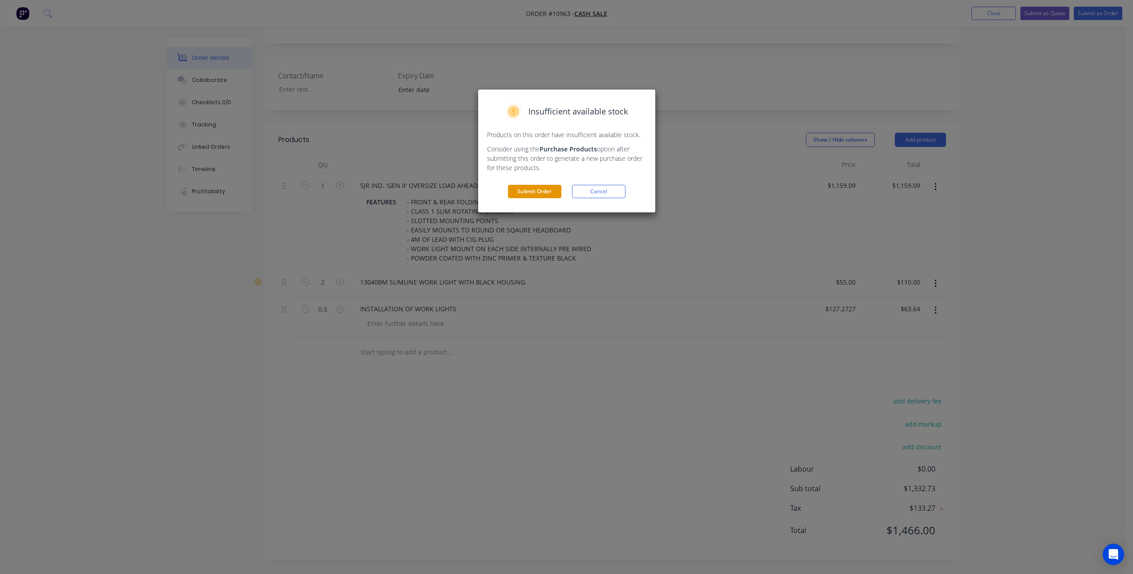
click at [550, 195] on button "Submit Order" at bounding box center [534, 191] width 53 height 13
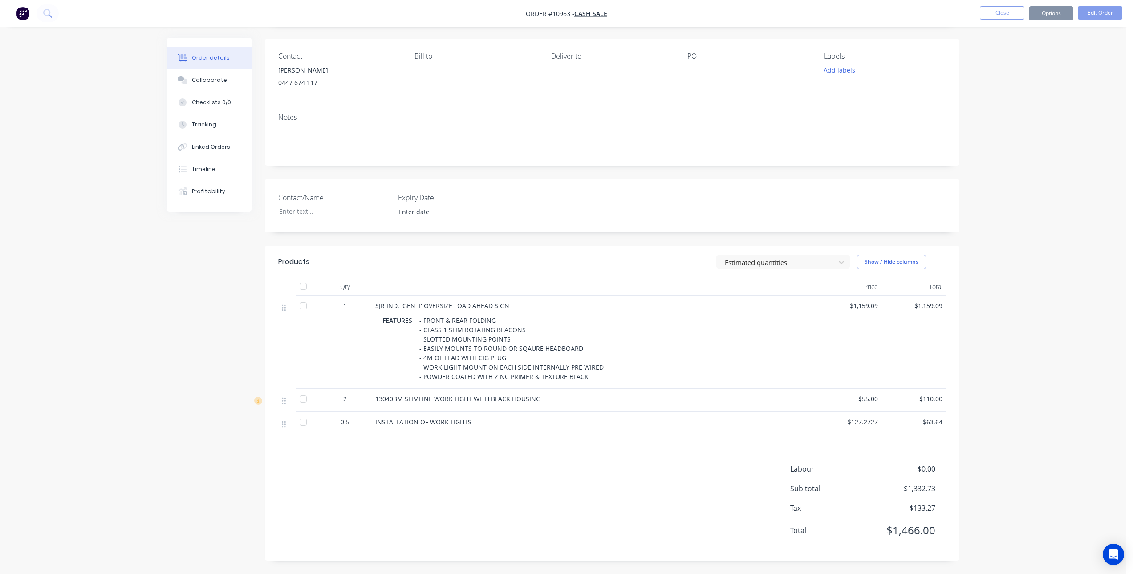
scroll to position [60, 0]
click at [1037, 12] on button "Options" at bounding box center [1051, 13] width 45 height 14
click at [1017, 54] on div "Invoice" at bounding box center [1024, 54] width 82 height 13
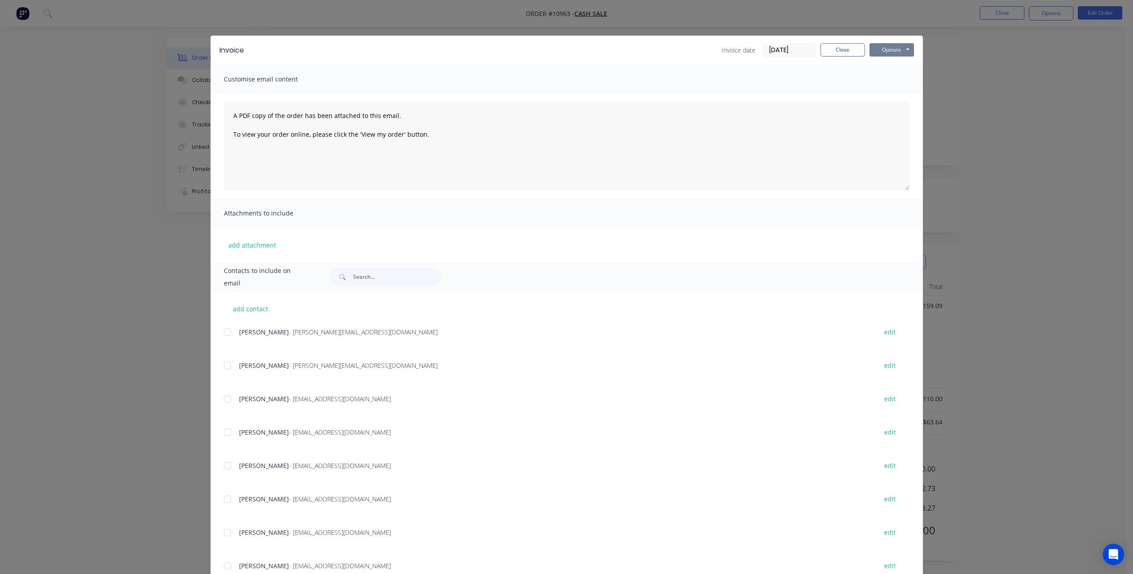
click at [901, 51] on button "Options" at bounding box center [891, 49] width 45 height 13
click at [903, 81] on button "Print" at bounding box center [897, 80] width 57 height 15
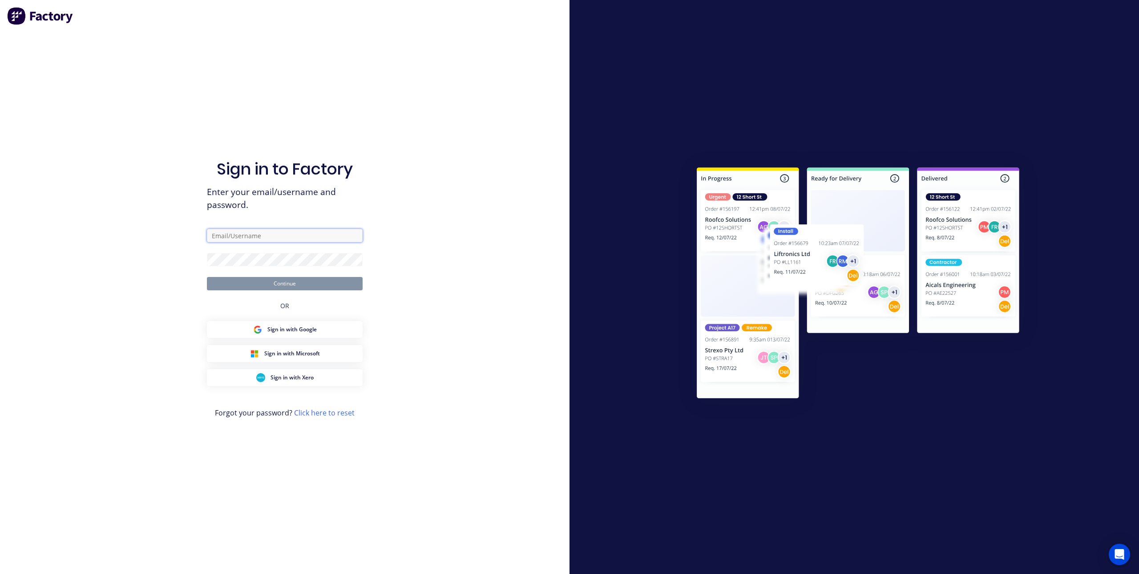
type input "joe@sjrindustries.com.au"
click at [291, 281] on button "Continue" at bounding box center [285, 283] width 156 height 13
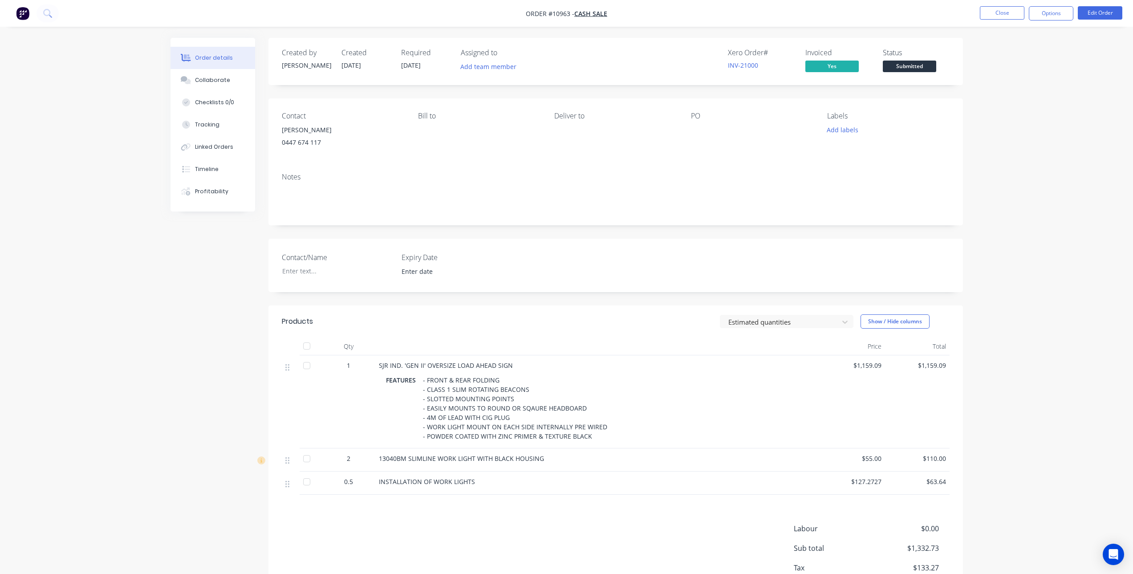
click at [1049, 5] on nav "Order #10963 - Cash Sale Close Options Edit Order" at bounding box center [566, 13] width 1133 height 27
click at [1051, 14] on button "Options" at bounding box center [1051, 13] width 45 height 14
click at [1017, 53] on div "Invoice" at bounding box center [1024, 54] width 82 height 13
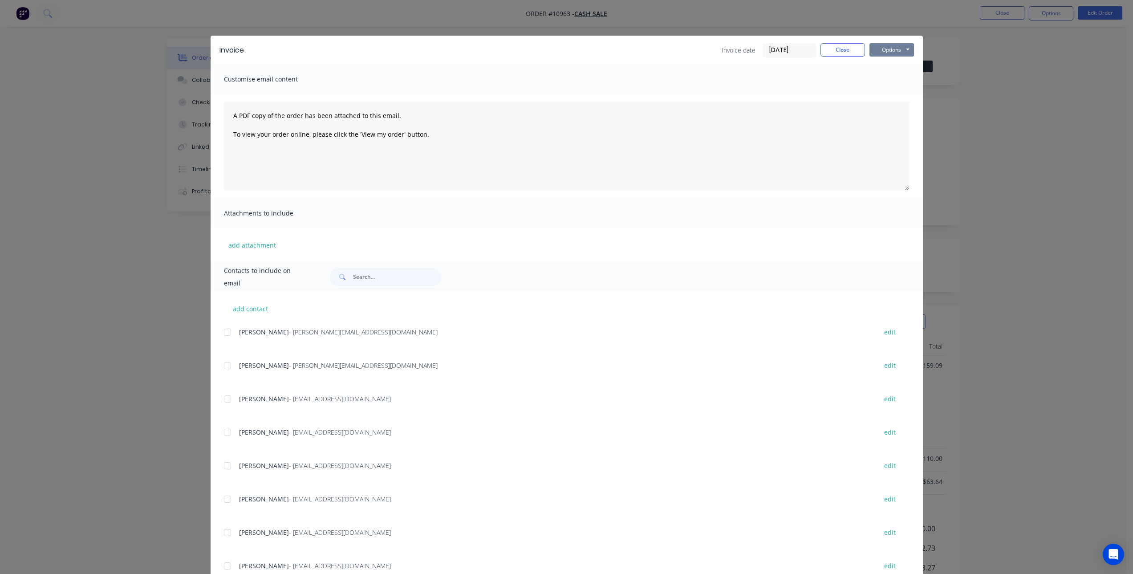
click at [879, 46] on button "Options" at bounding box center [891, 49] width 45 height 13
click at [893, 81] on button "Print" at bounding box center [897, 80] width 57 height 15
click at [847, 44] on button "Close" at bounding box center [842, 49] width 45 height 13
